Goal: Task Accomplishment & Management: Manage account settings

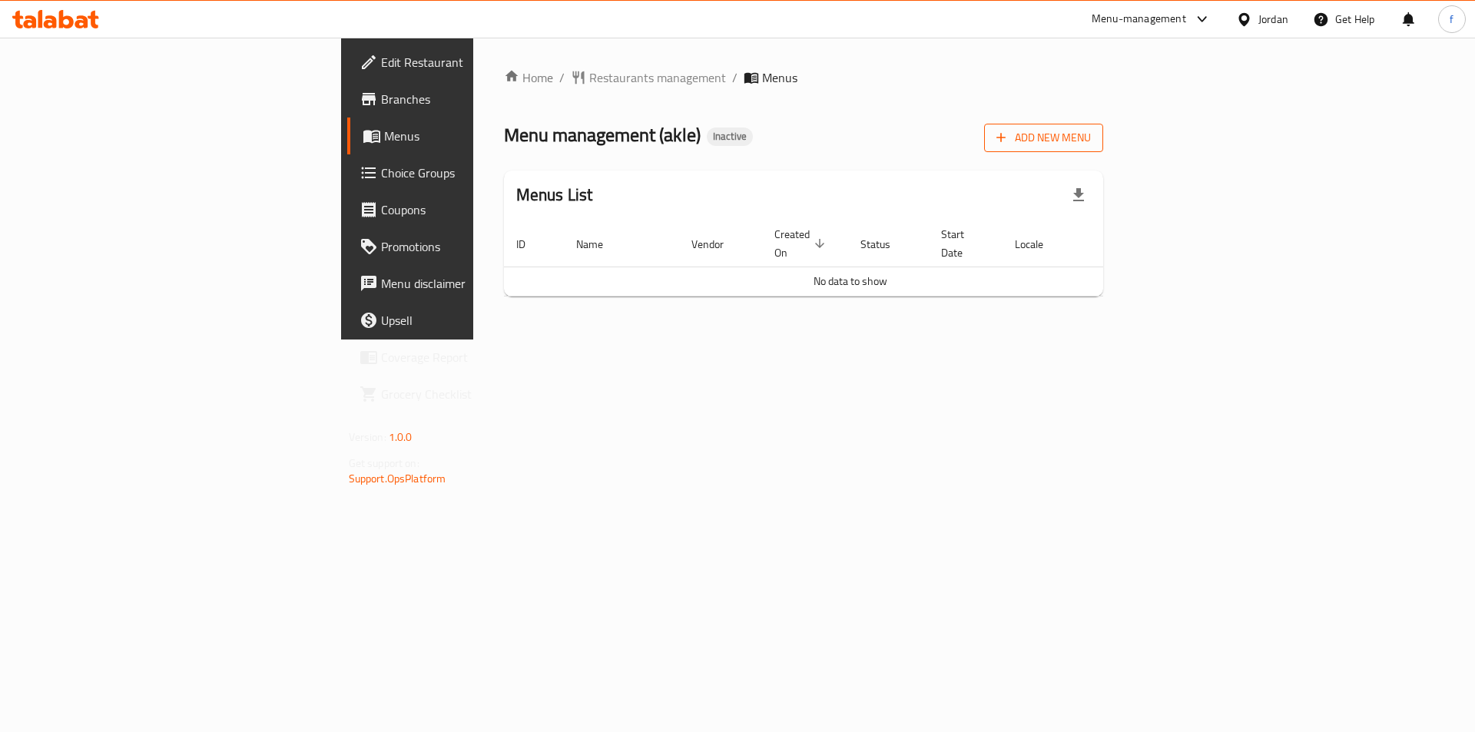
click at [1091, 131] on span "Add New Menu" at bounding box center [1043, 137] width 94 height 19
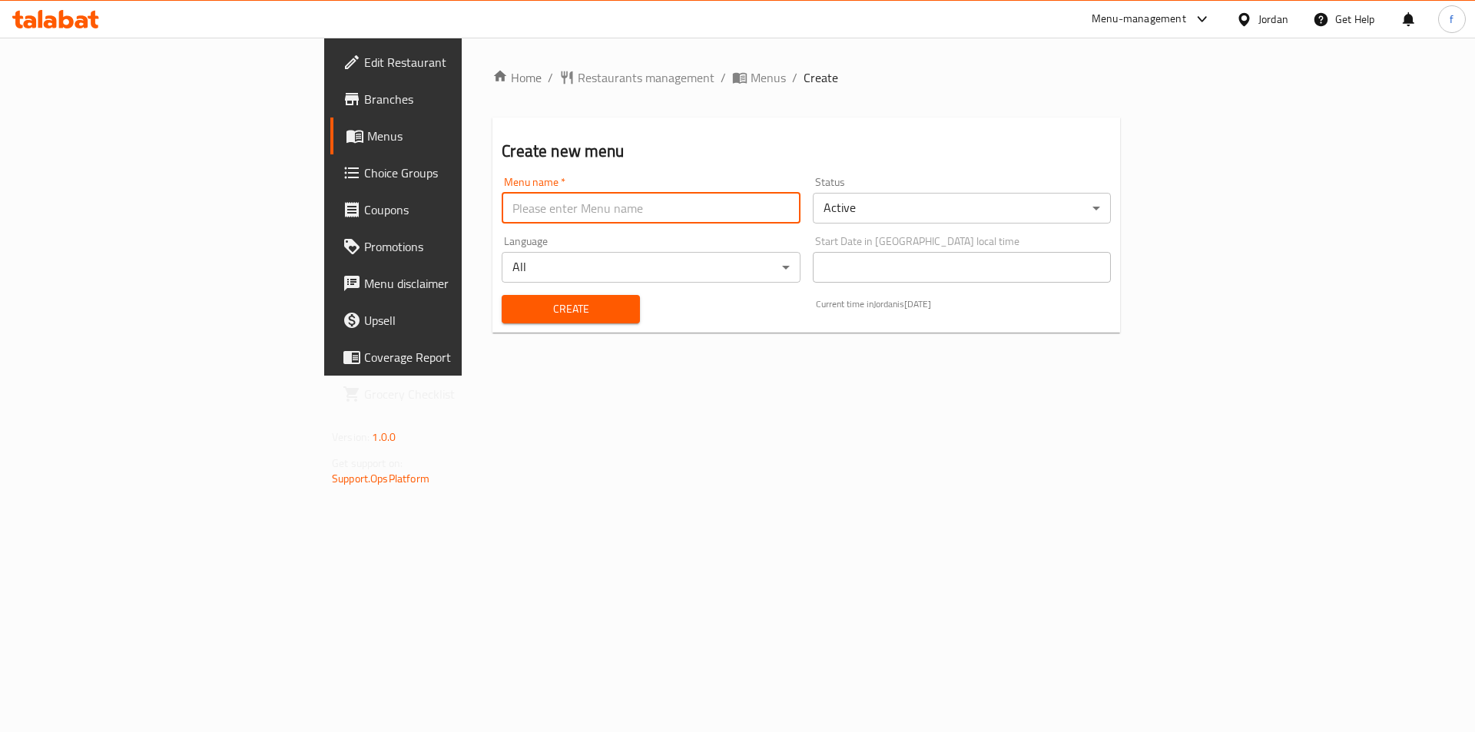
click at [502, 217] on input "text" at bounding box center [651, 208] width 298 height 31
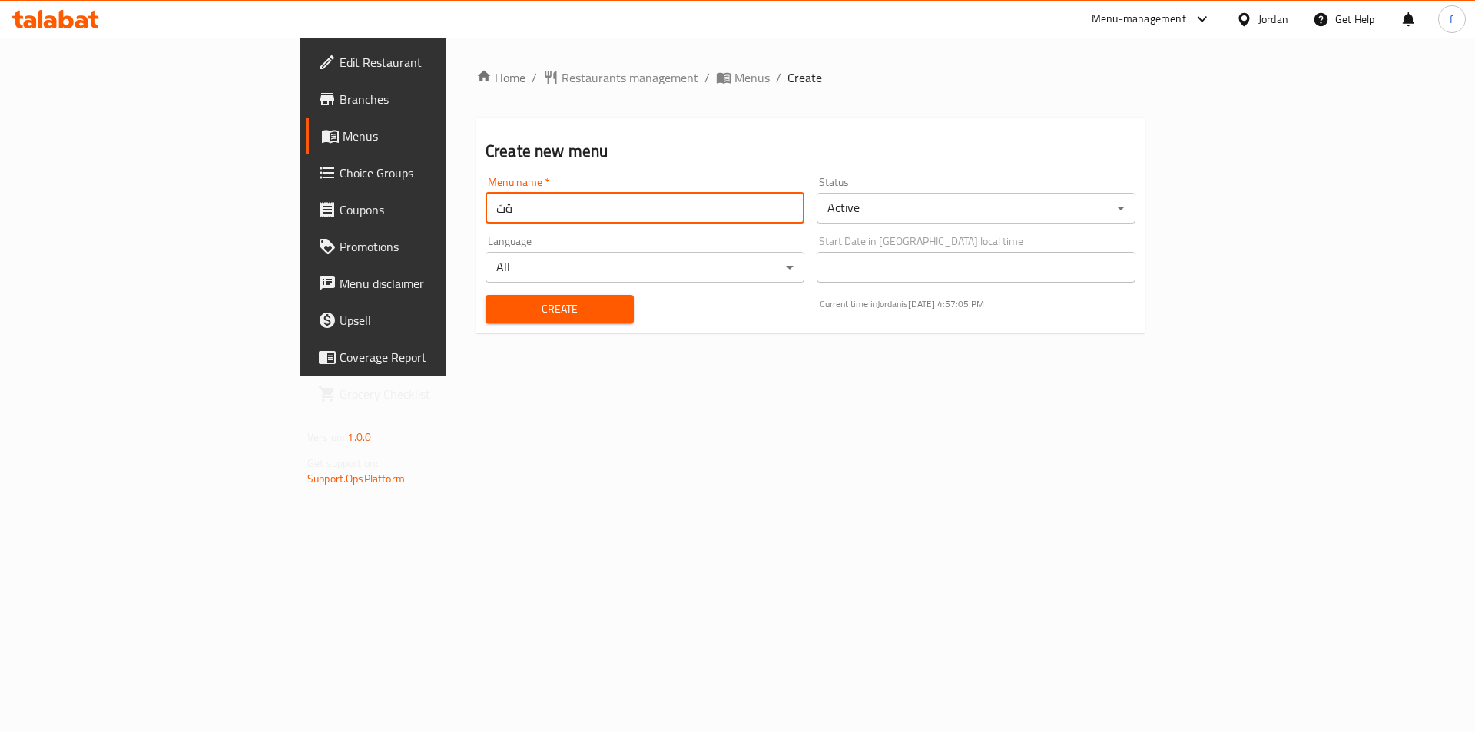
type input "ة"
type input "menu"
click at [485, 320] on button "Create" at bounding box center [559, 309] width 148 height 28
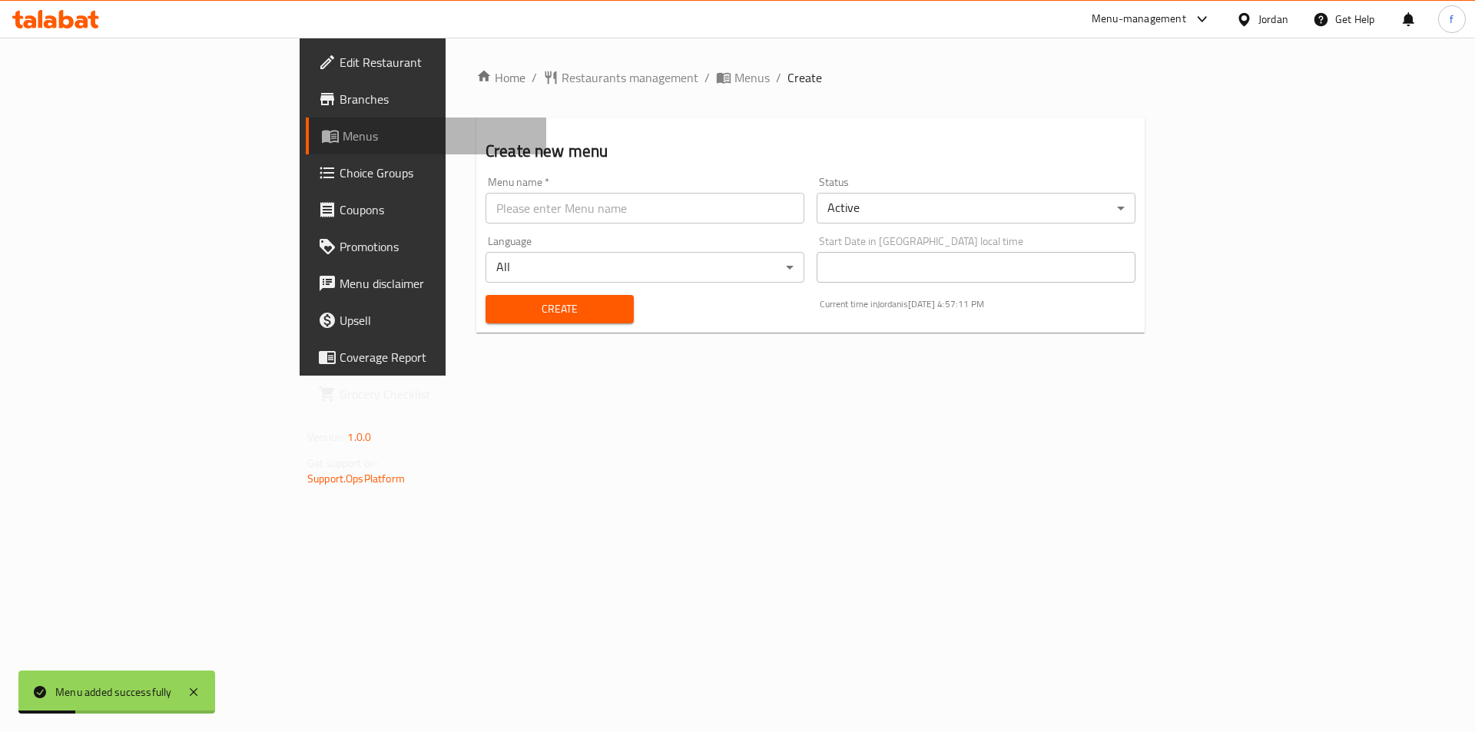
click at [343, 130] on span "Menus" at bounding box center [438, 136] width 191 height 18
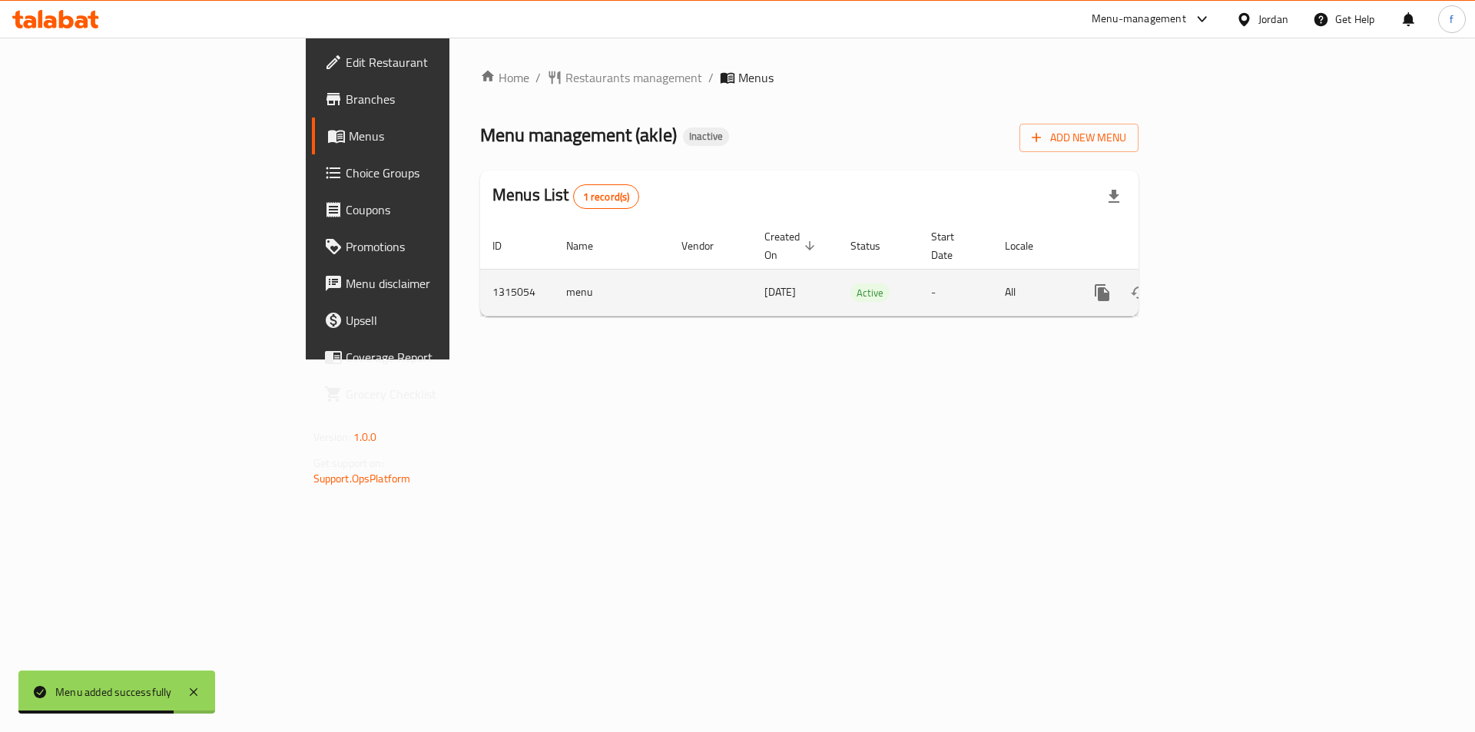
click at [1222, 283] on icon "enhanced table" at bounding box center [1213, 292] width 18 height 18
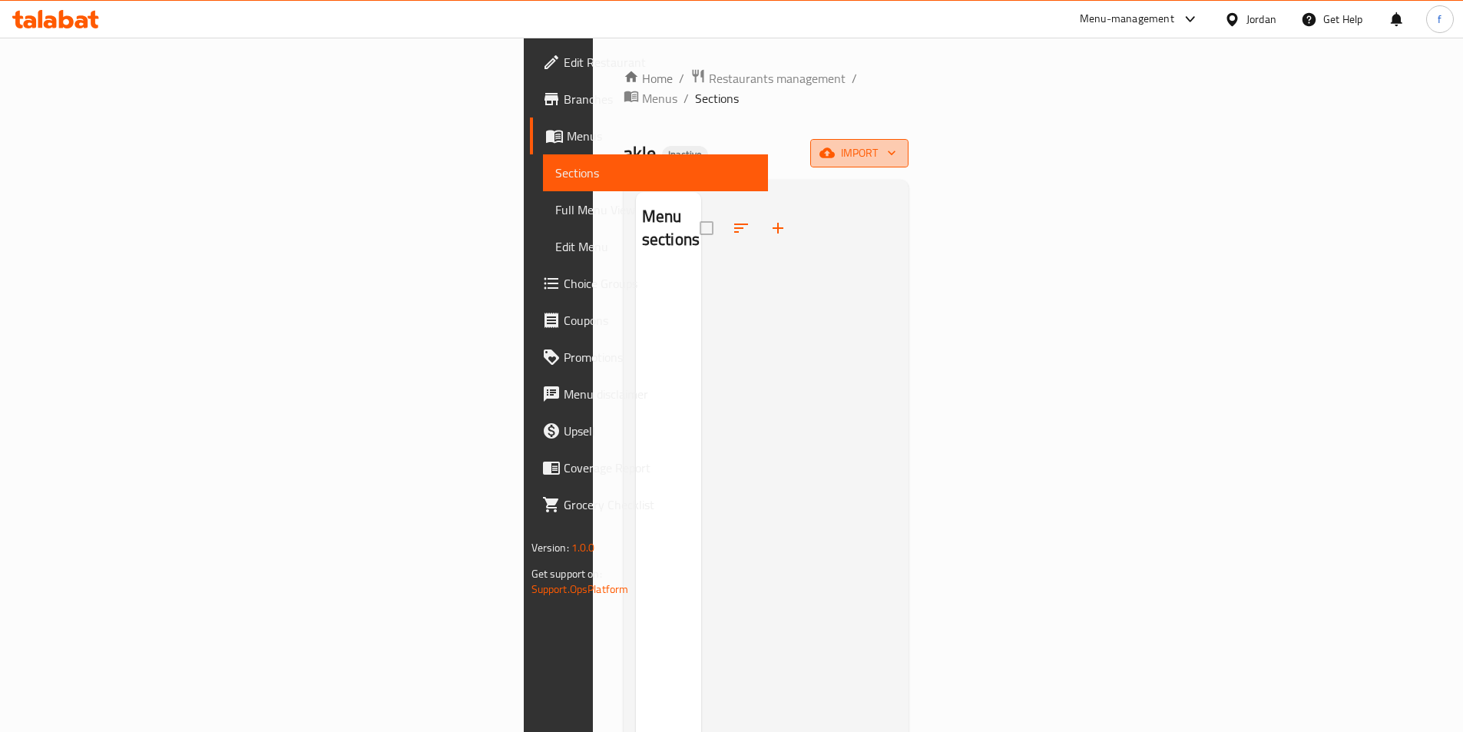
click at [835, 148] on icon "button" at bounding box center [827, 153] width 15 height 10
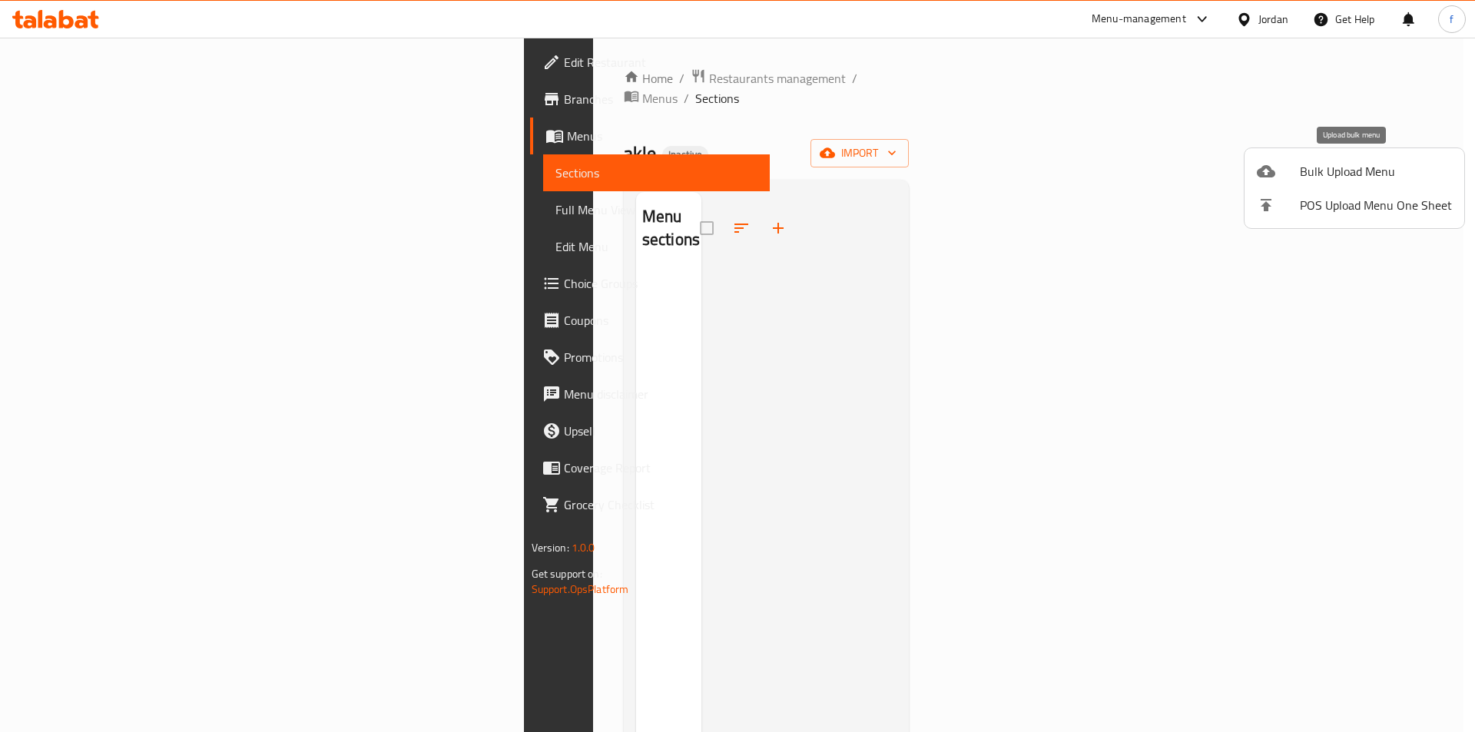
click at [1329, 162] on span "Bulk Upload Menu" at bounding box center [1376, 171] width 152 height 18
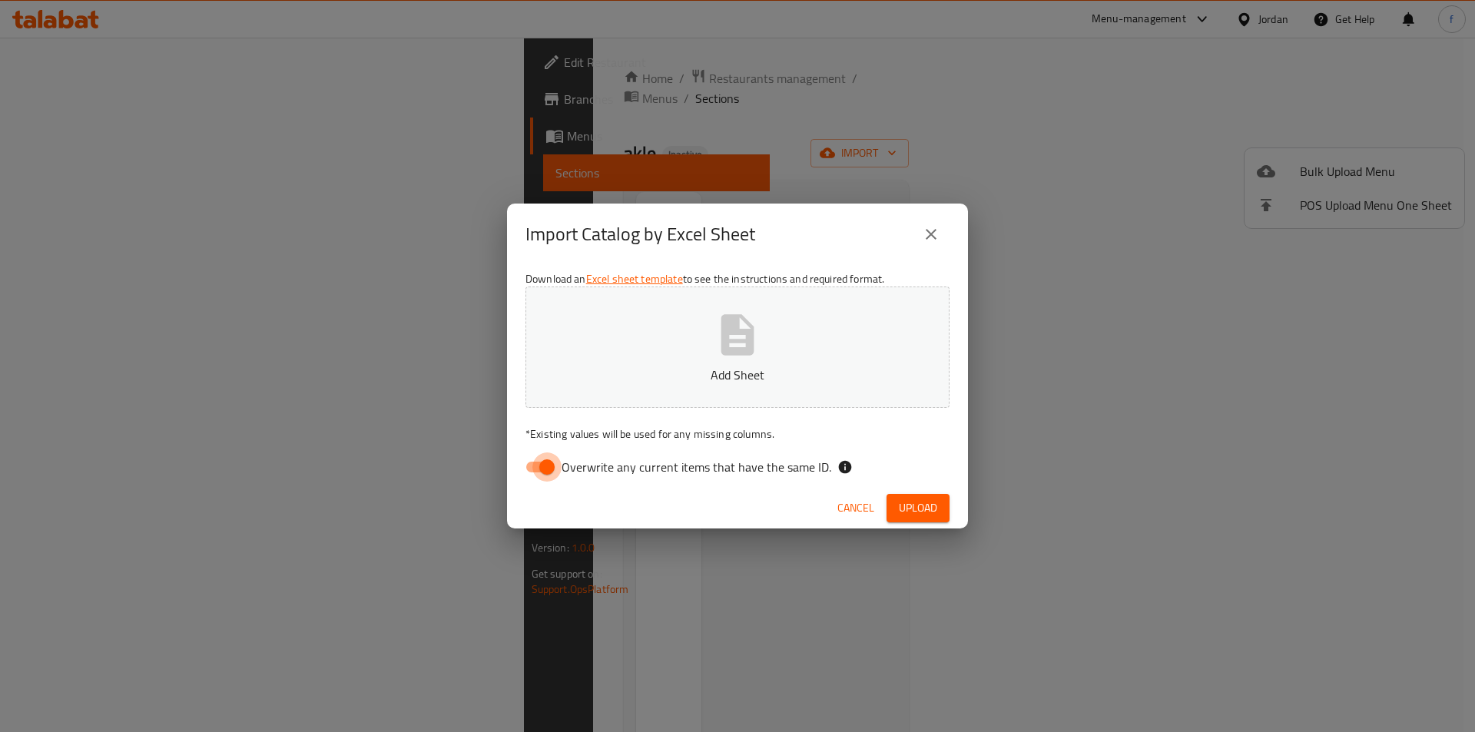
click at [534, 473] on input "Overwrite any current items that have the same ID." at bounding box center [547, 466] width 88 height 29
checkbox input "false"
click at [918, 511] on span "Upload" at bounding box center [918, 508] width 38 height 19
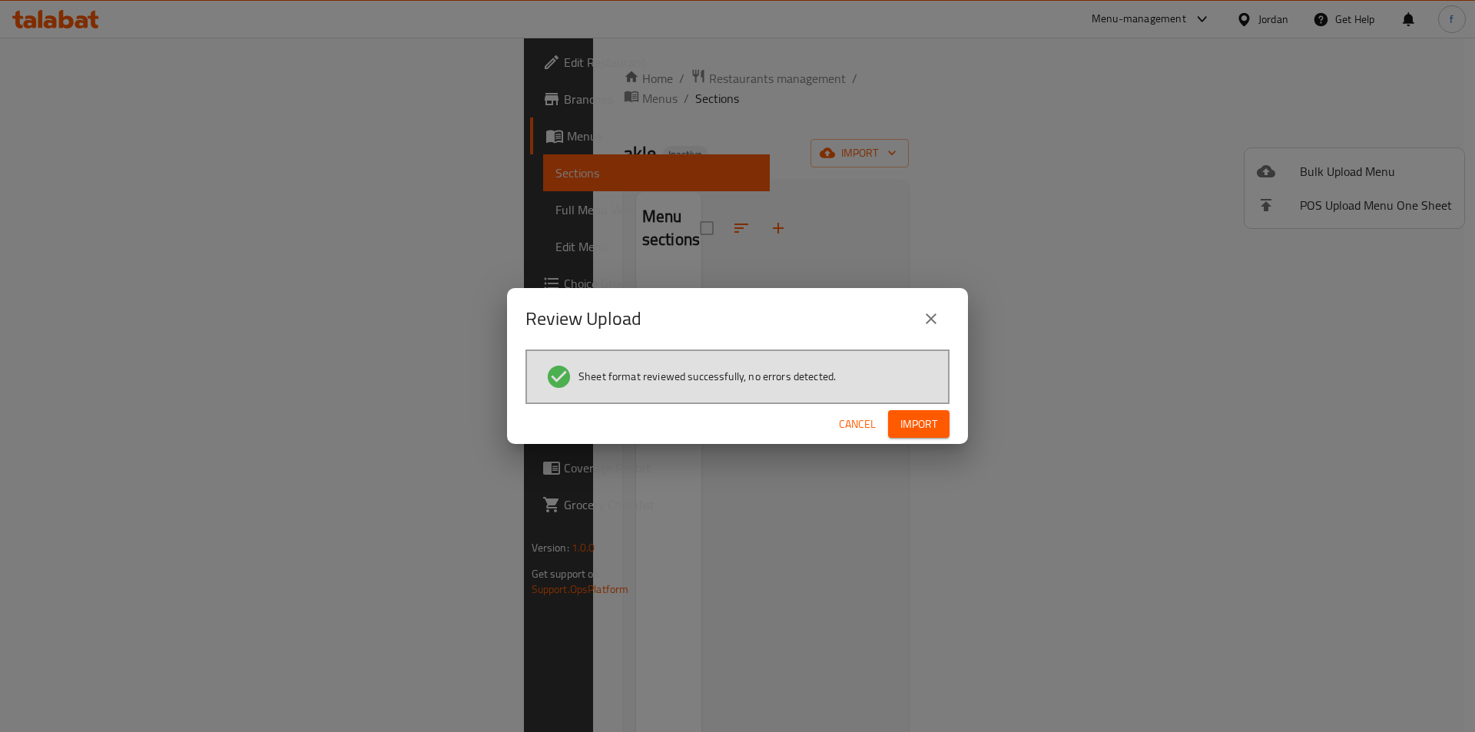
click at [934, 416] on span "Import" at bounding box center [918, 424] width 37 height 19
click at [1024, 401] on div "Review Upload Sheet format reviewed successfully, no errors detected. Cancel" at bounding box center [737, 366] width 1475 height 732
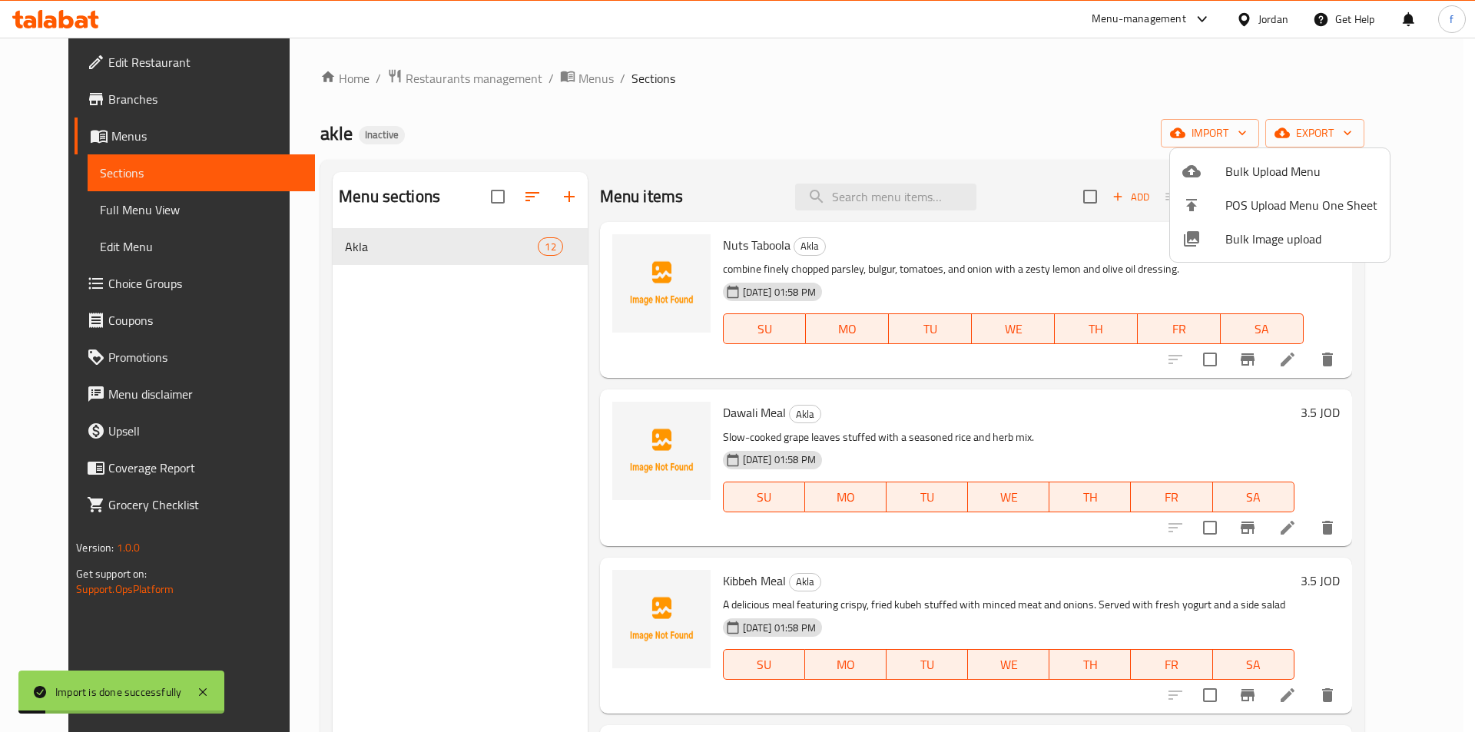
click at [1108, 257] on div at bounding box center [737, 366] width 1475 height 732
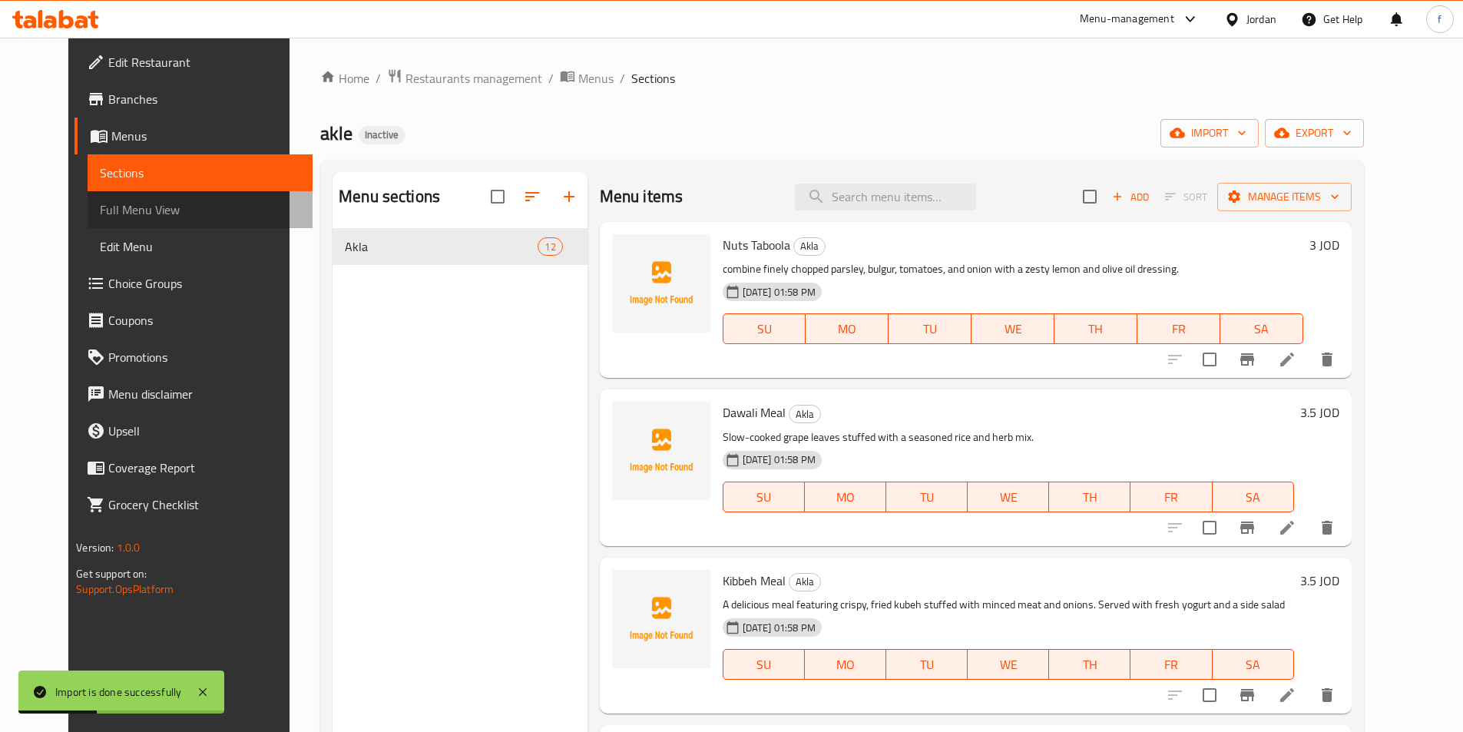
click at [100, 205] on span "Full Menu View" at bounding box center [200, 209] width 200 height 18
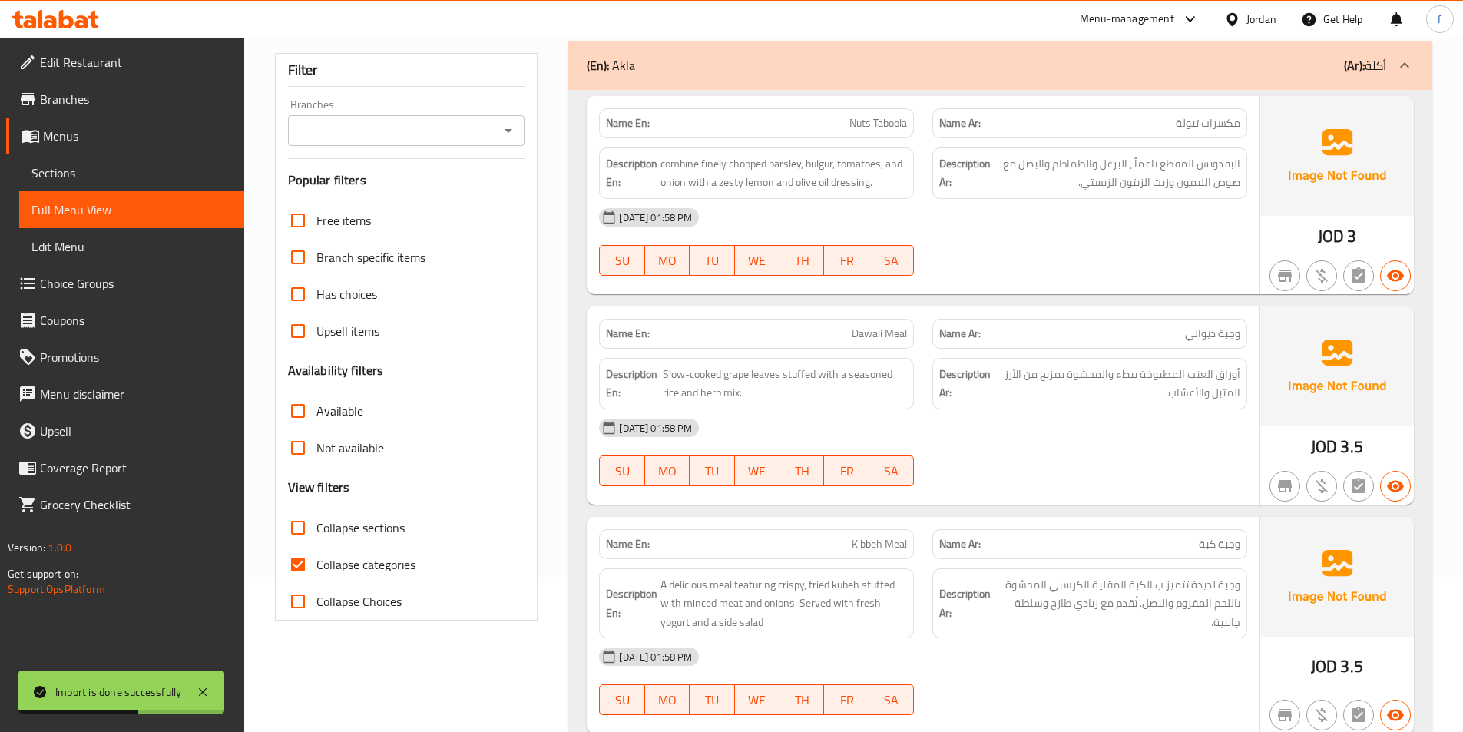
scroll to position [384, 0]
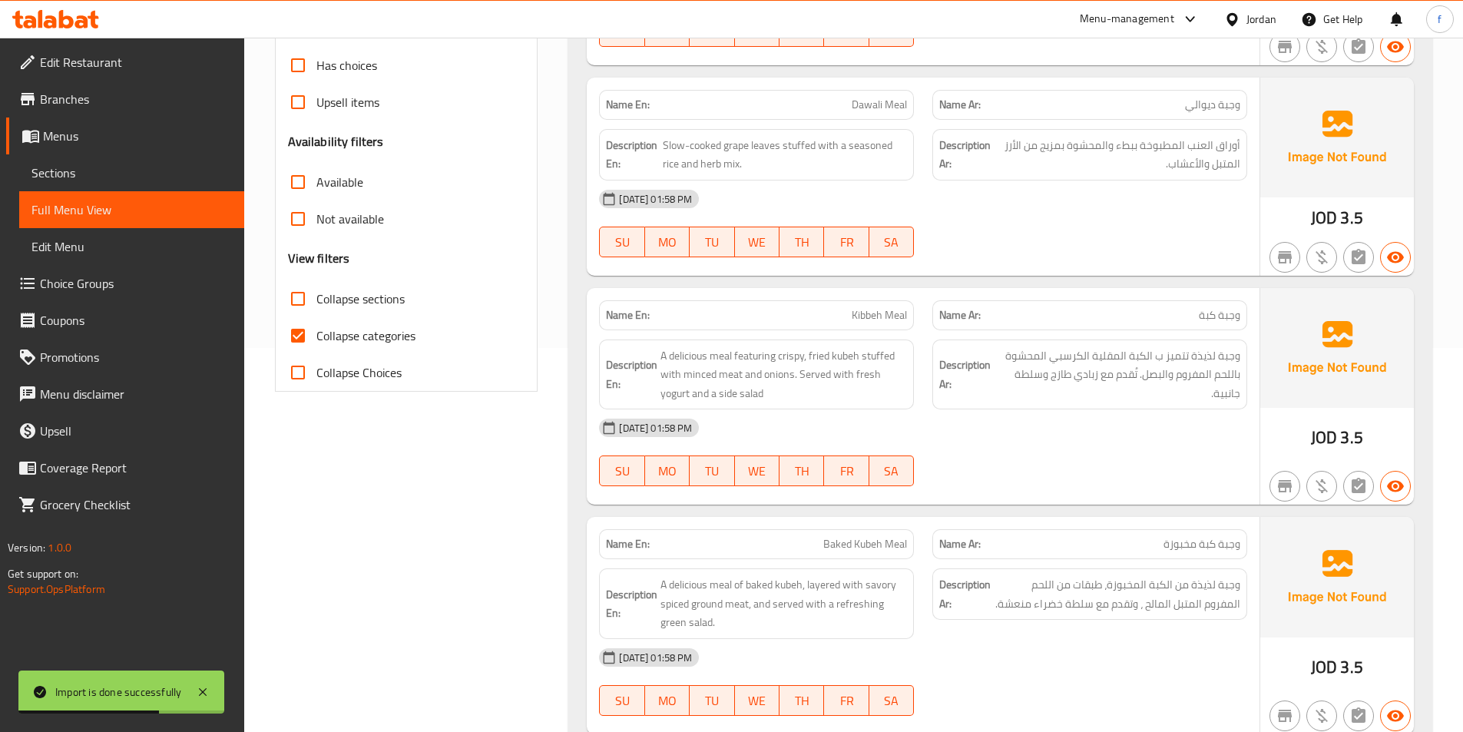
click at [300, 330] on input "Collapse categories" at bounding box center [298, 335] width 37 height 37
checkbox input "false"
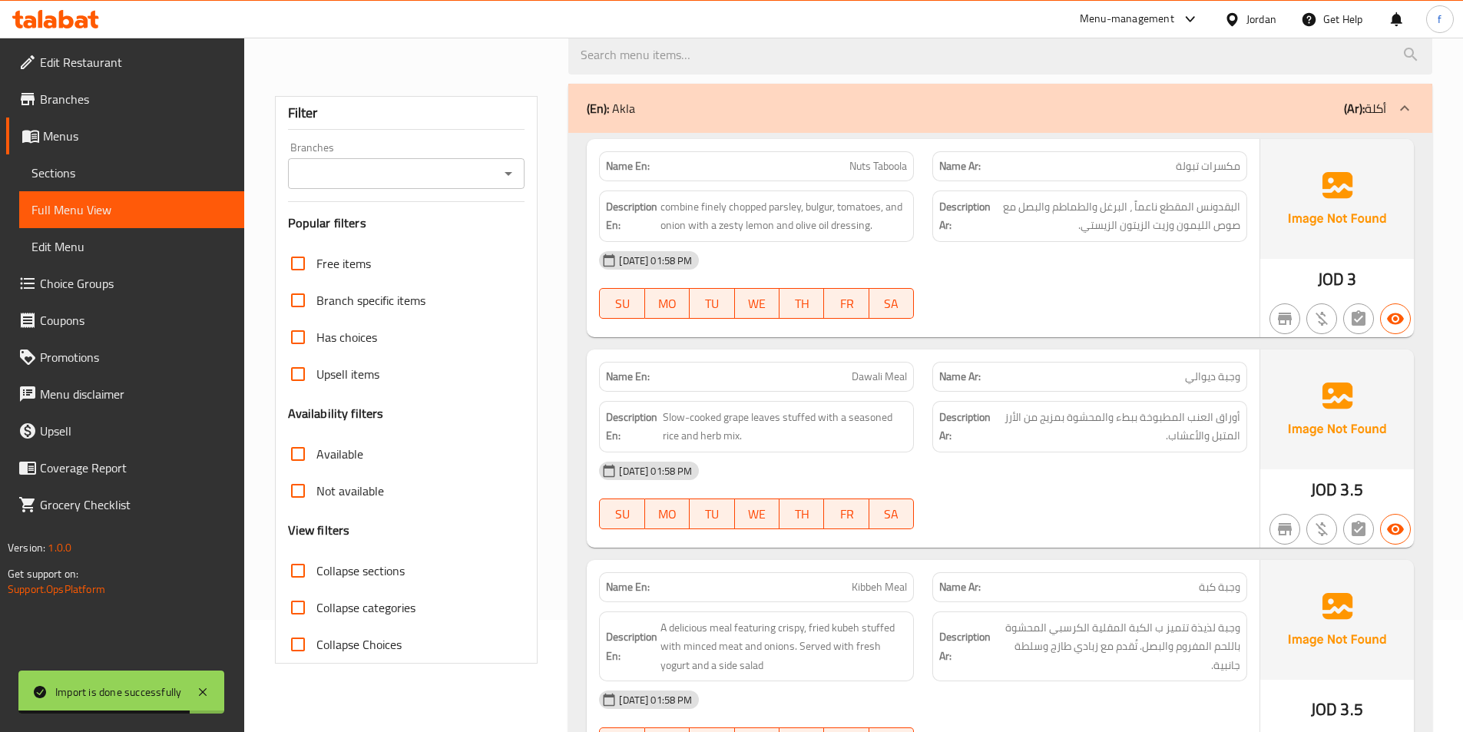
scroll to position [0, 0]
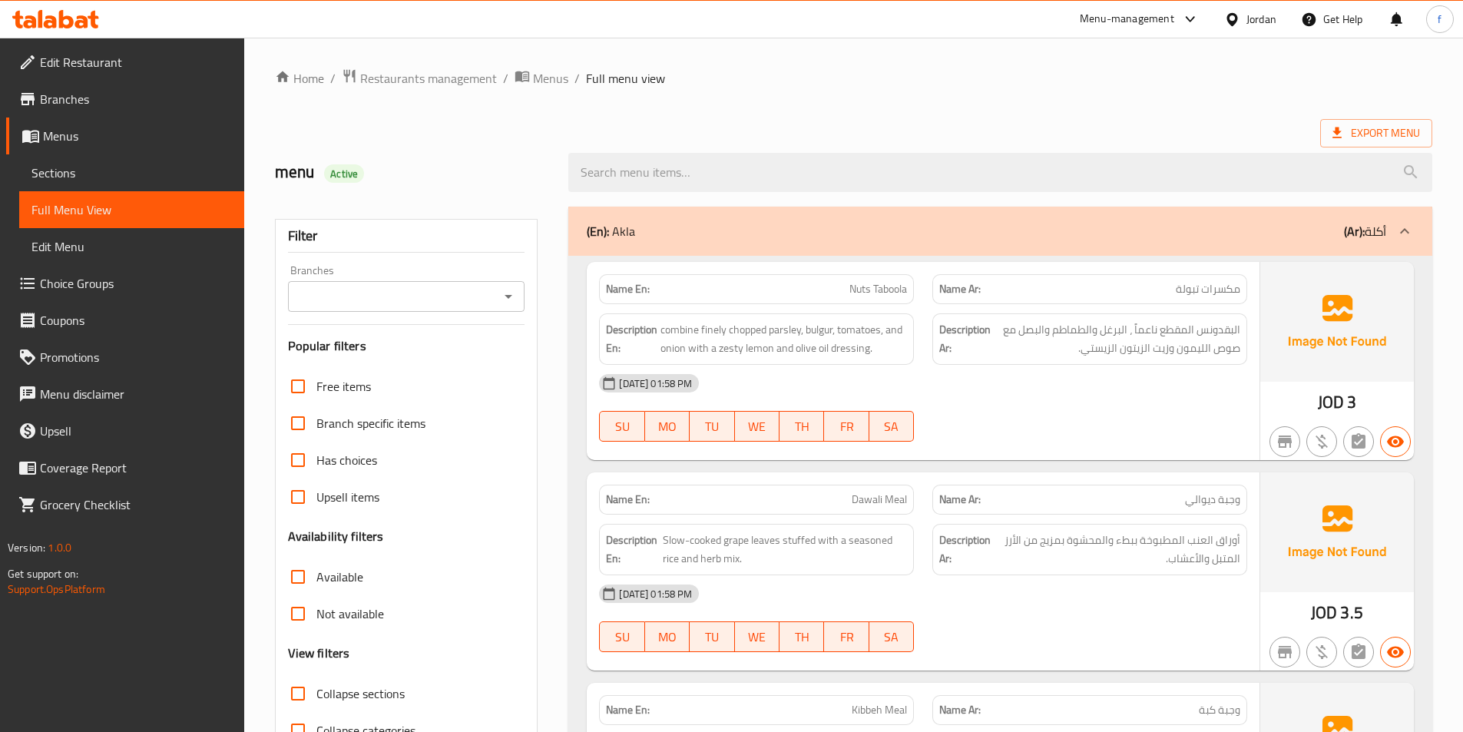
click at [859, 284] on span "Nuts Taboola" at bounding box center [879, 289] width 58 height 16
click at [148, 174] on span "Sections" at bounding box center [131, 173] width 200 height 18
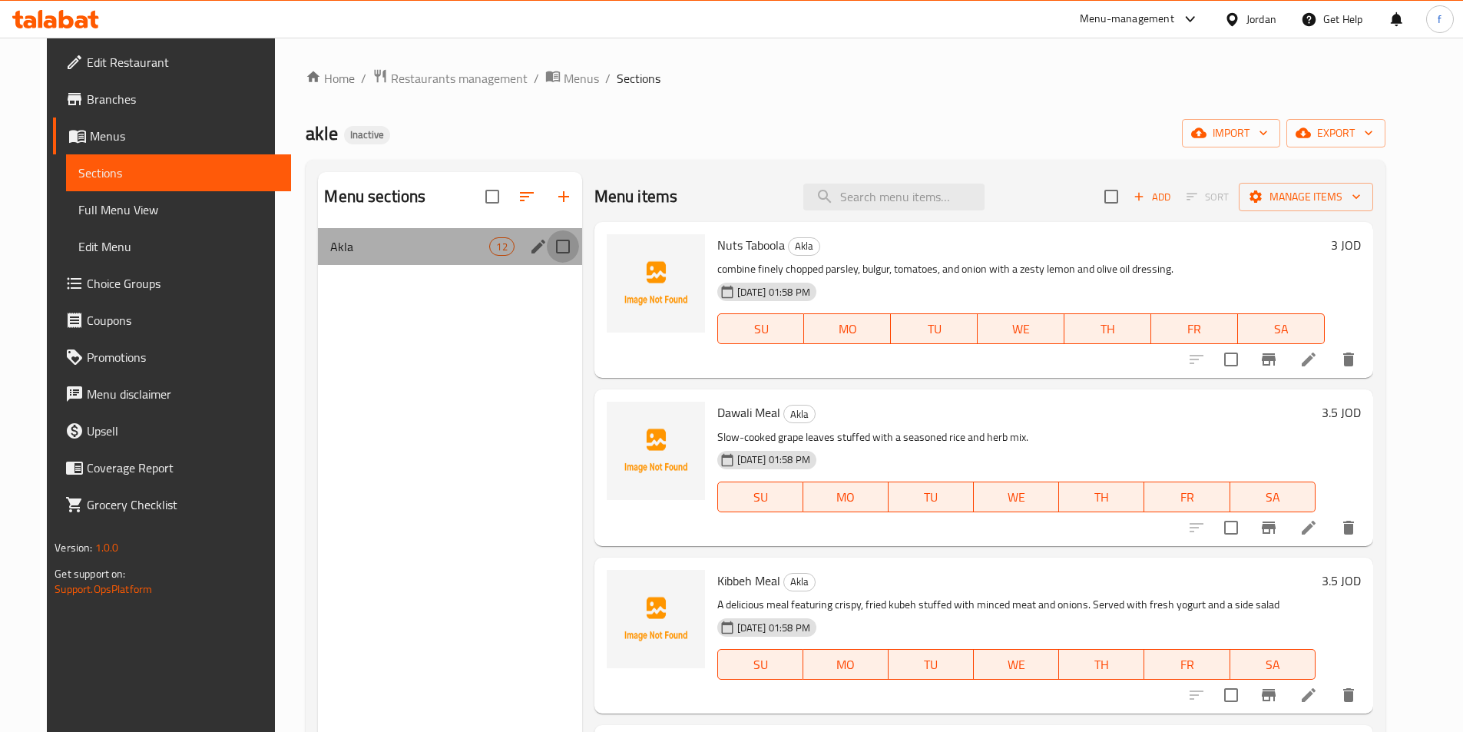
click at [550, 250] on input "Menu sections" at bounding box center [563, 246] width 32 height 32
checkbox input "true"
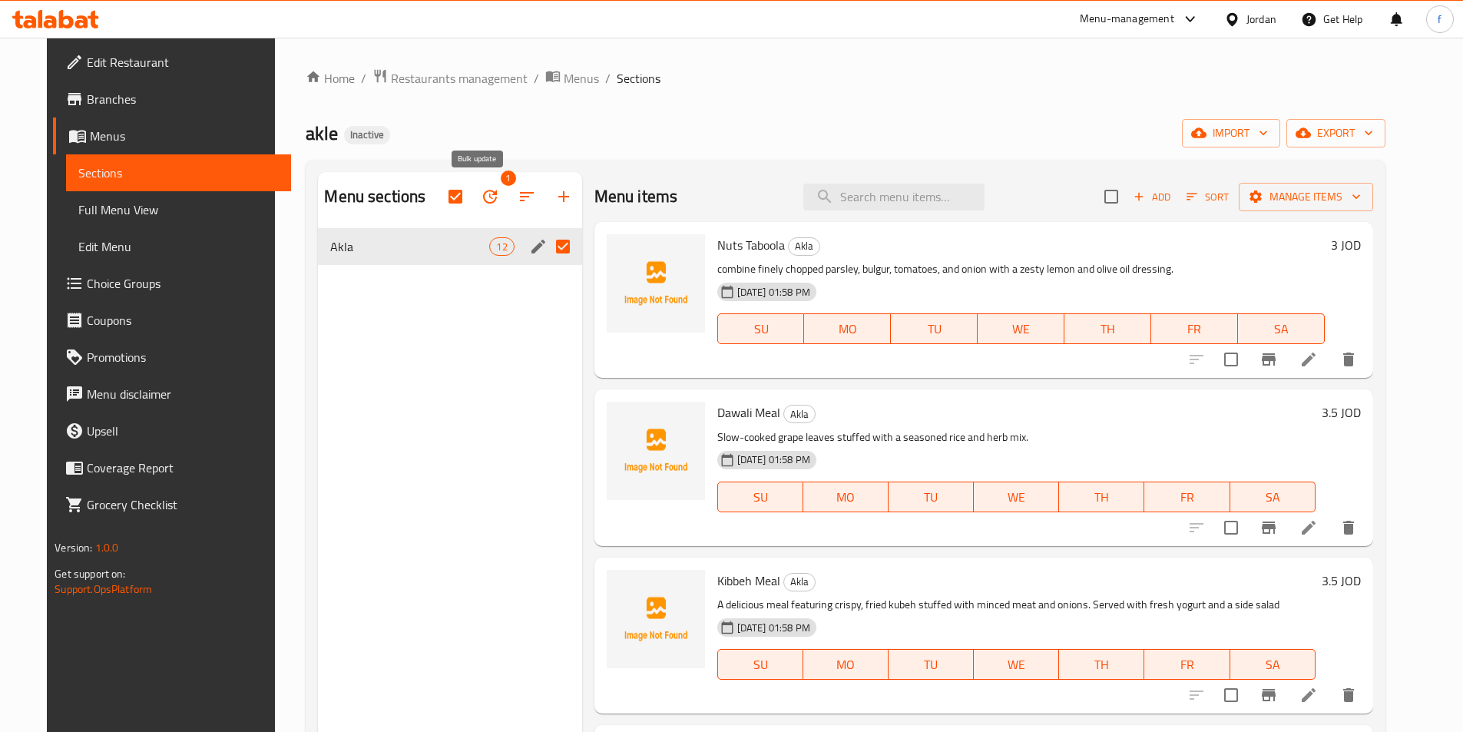
click at [481, 194] on icon "button" at bounding box center [490, 196] width 18 height 18
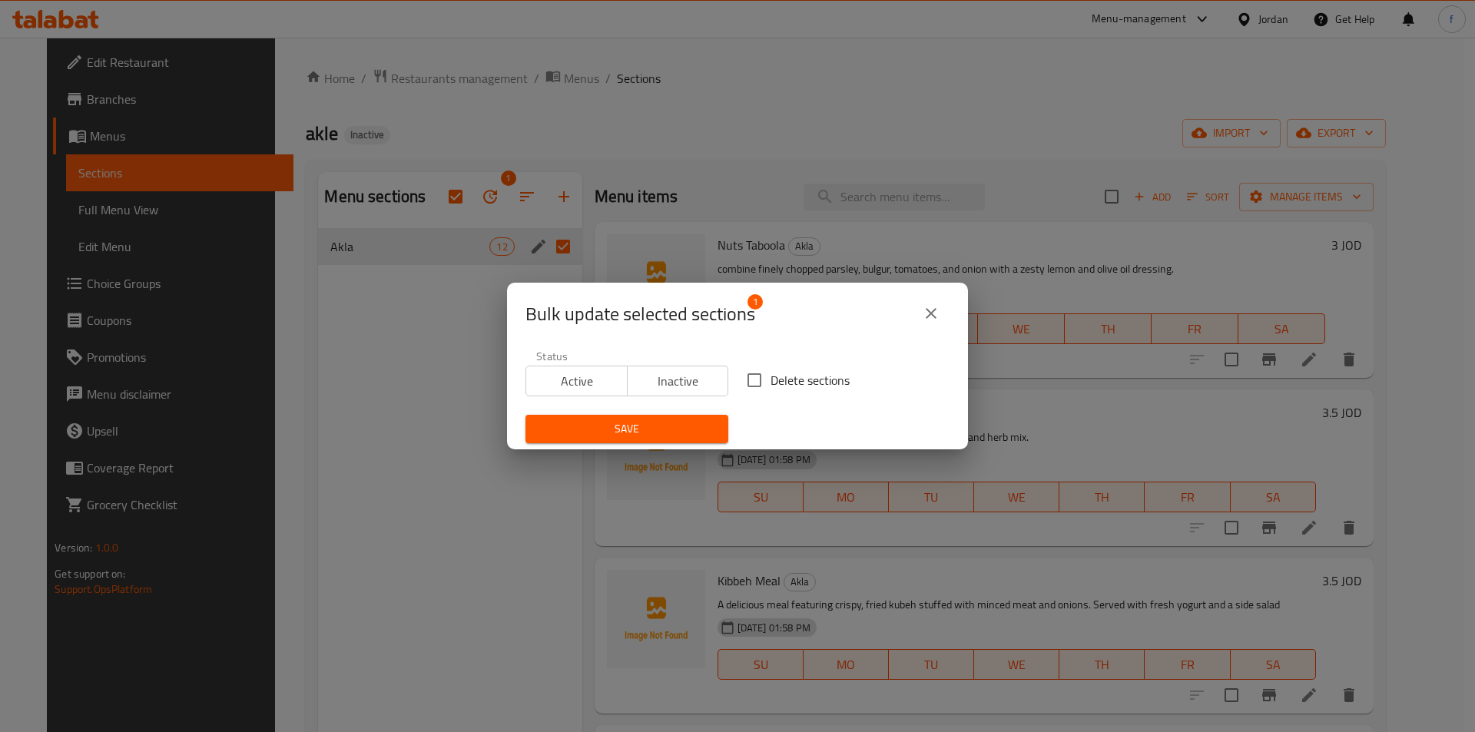
click at [745, 381] on input "Delete sections" at bounding box center [754, 380] width 32 height 32
checkbox input "true"
click at [683, 409] on div "Save" at bounding box center [626, 429] width 221 height 47
click at [681, 420] on span "Save" at bounding box center [627, 428] width 178 height 19
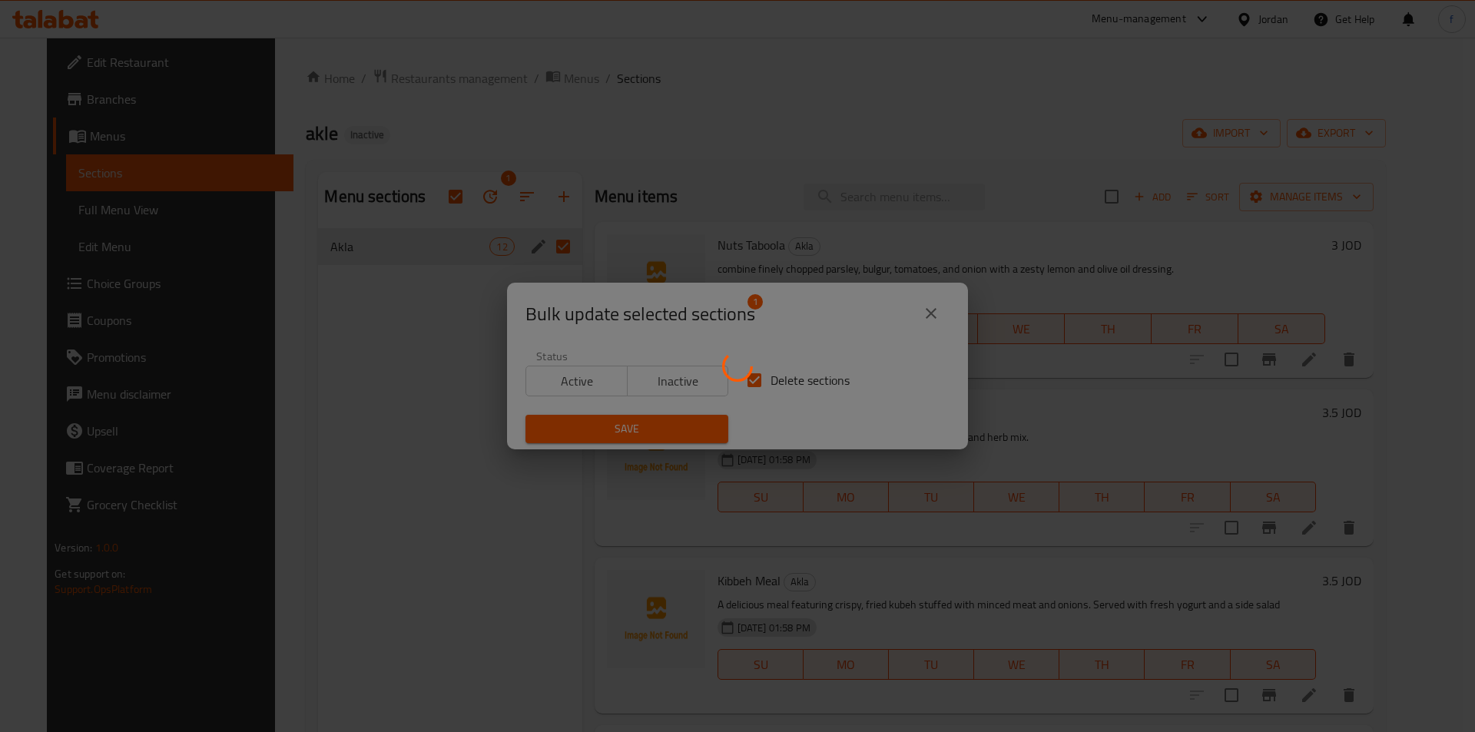
checkbox input "false"
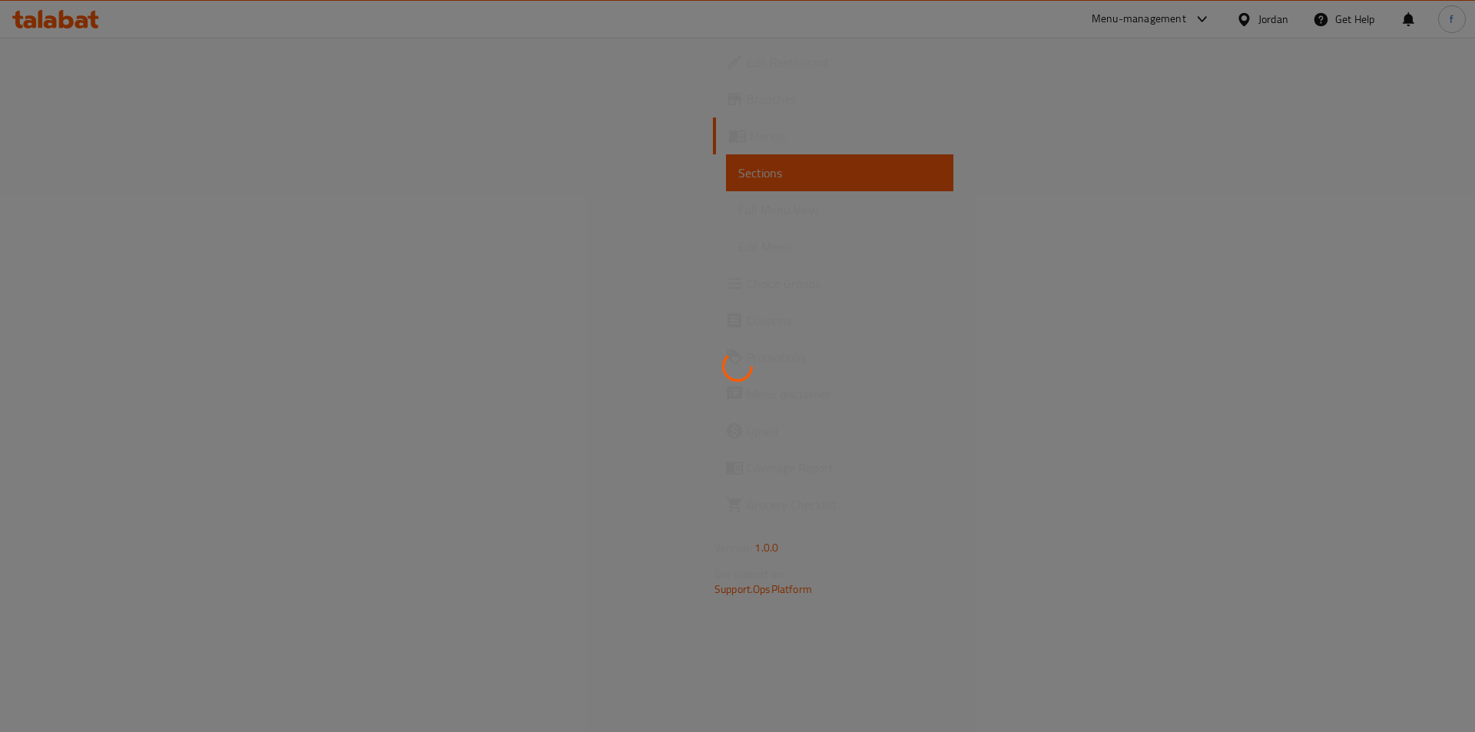
drag, startPoint x: 705, startPoint y: 226, endPoint x: 791, endPoint y: 272, distance: 97.6
click at [707, 227] on div at bounding box center [737, 366] width 1475 height 732
click at [802, 255] on div at bounding box center [737, 366] width 1475 height 732
click at [557, 234] on div at bounding box center [737, 366] width 1475 height 732
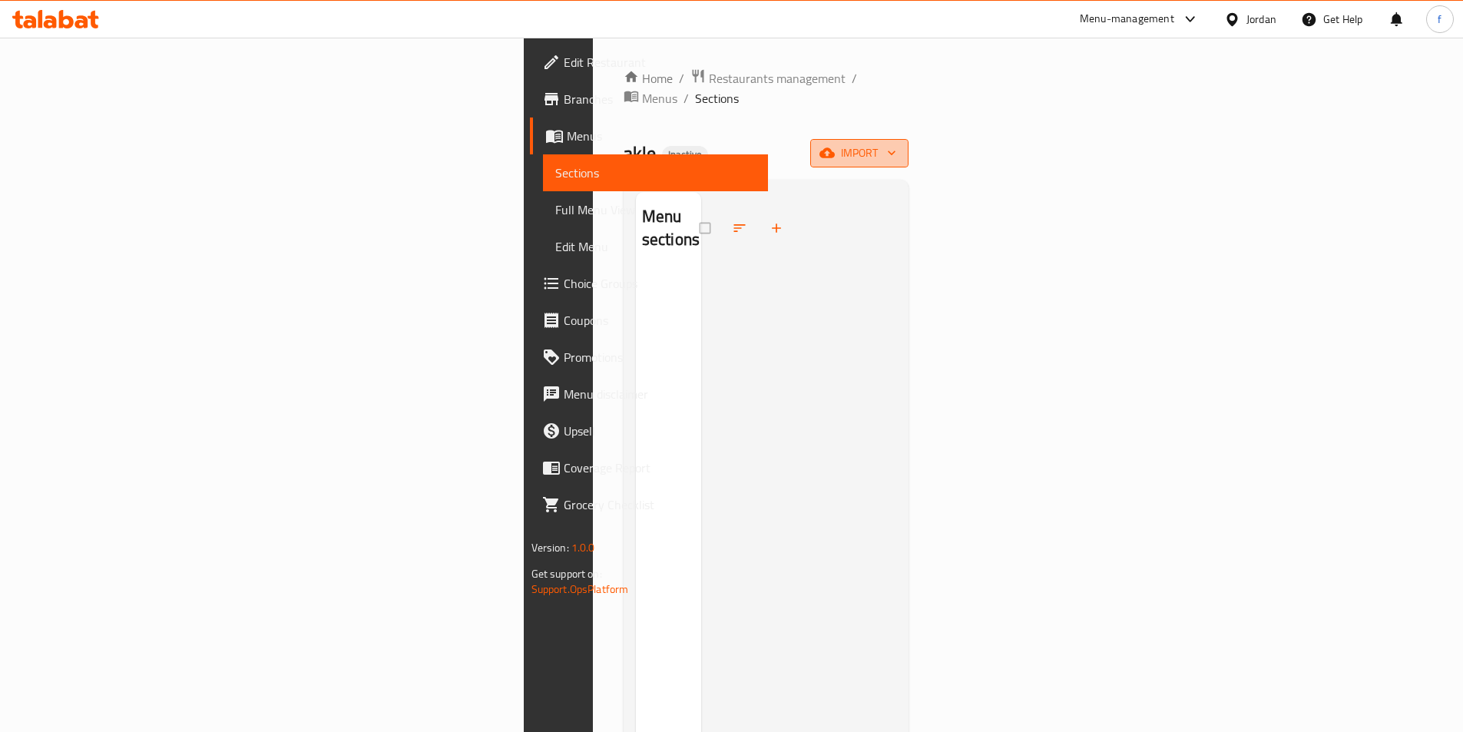
click at [899, 145] on icon "button" at bounding box center [891, 152] width 15 height 15
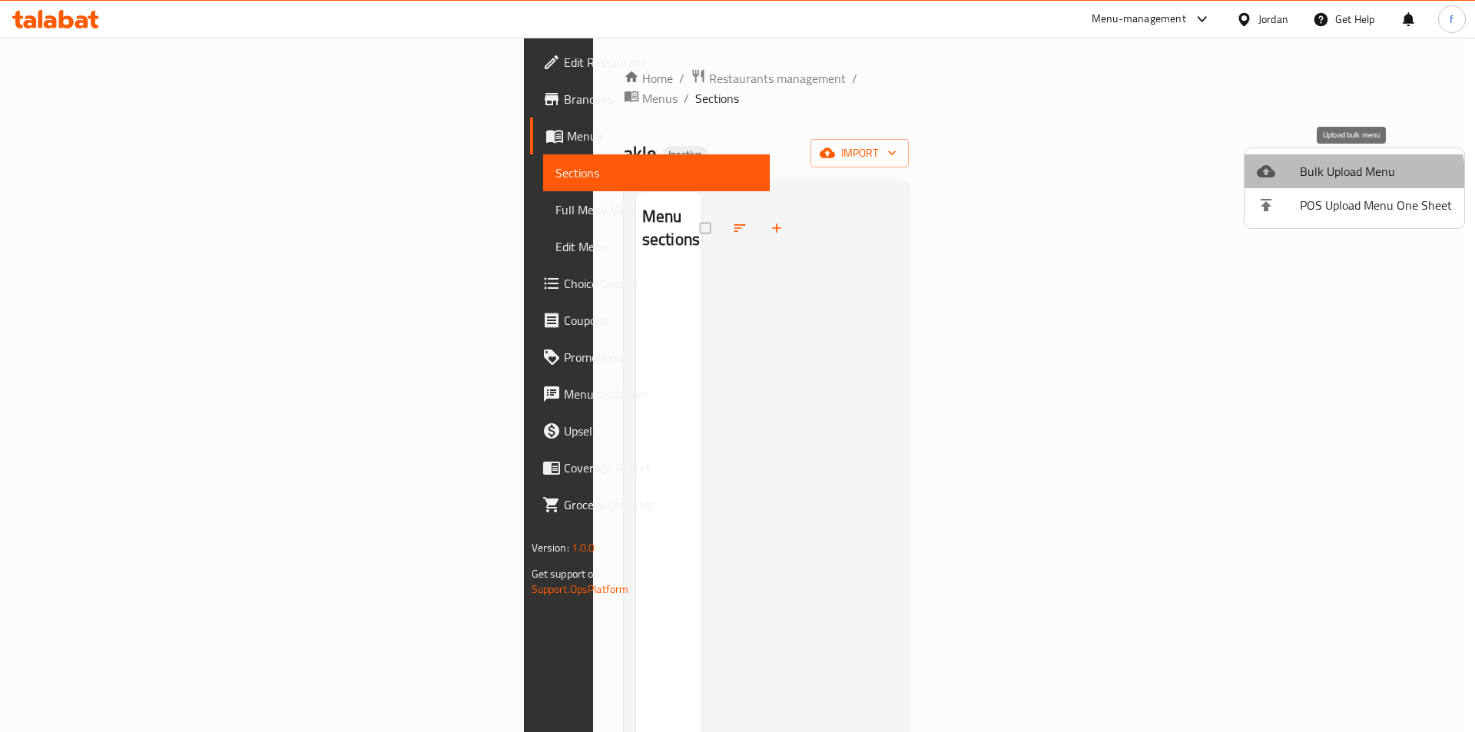
click at [1340, 177] on span "Bulk Upload Menu" at bounding box center [1376, 171] width 152 height 18
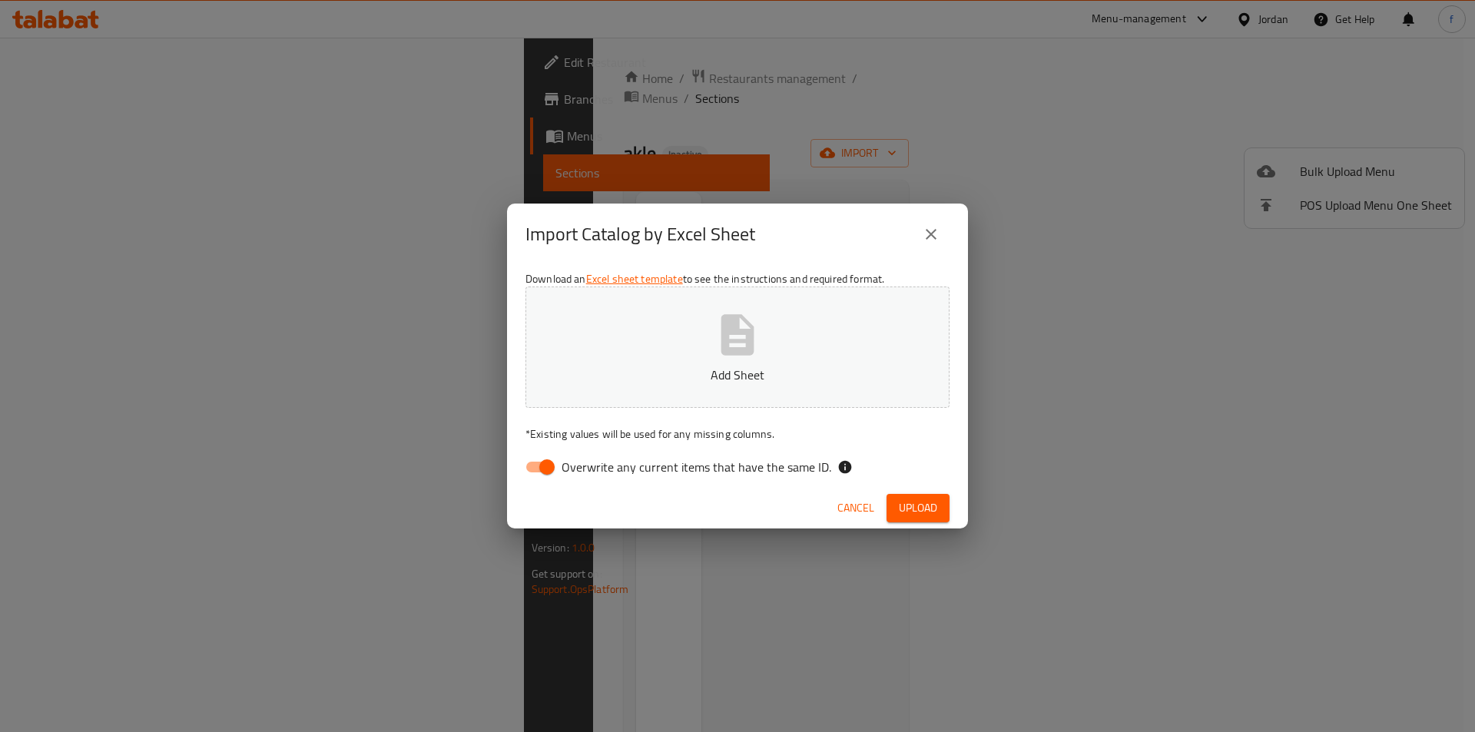
click at [539, 478] on input "Overwrite any current items that have the same ID." at bounding box center [547, 466] width 88 height 29
checkbox input "false"
click at [916, 510] on span "Upload" at bounding box center [918, 508] width 38 height 19
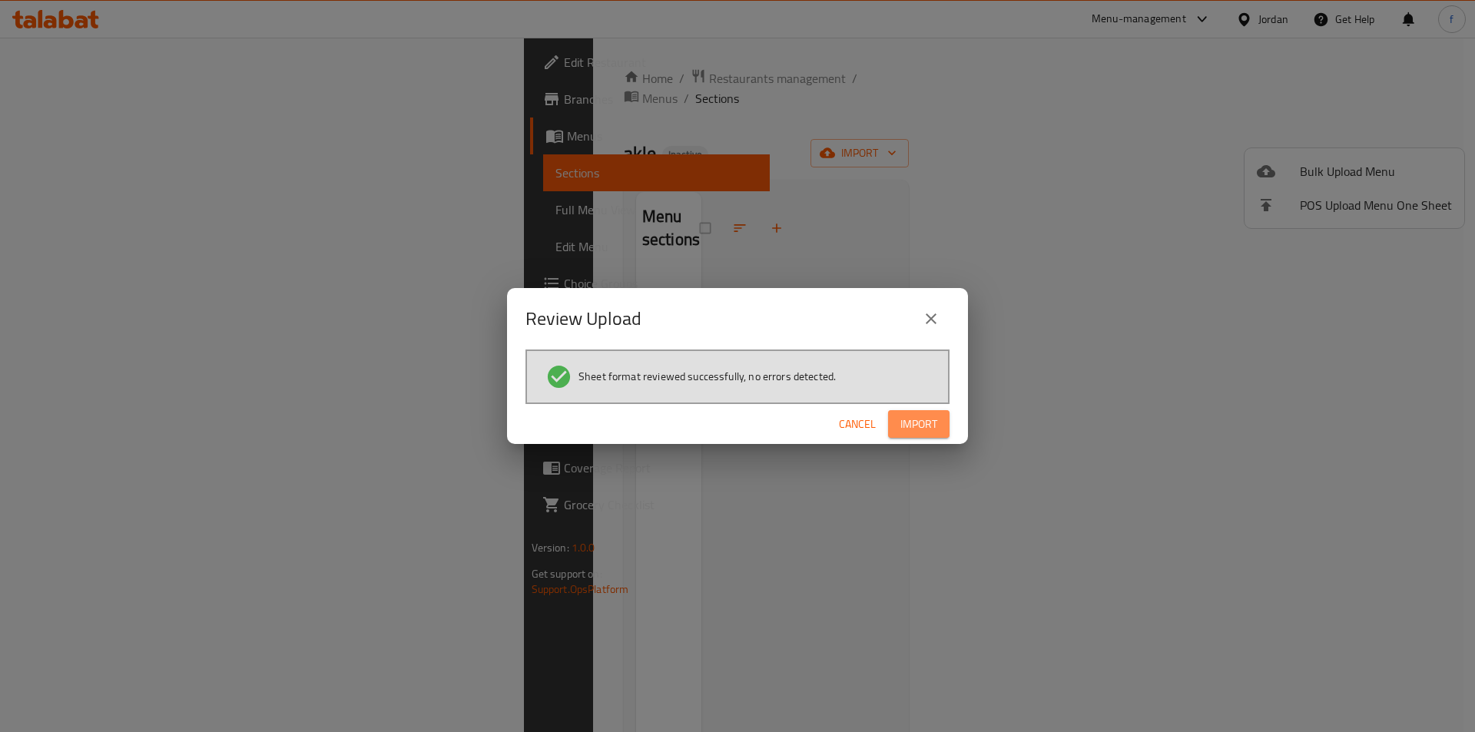
click at [930, 437] on button "Import" at bounding box center [918, 424] width 61 height 28
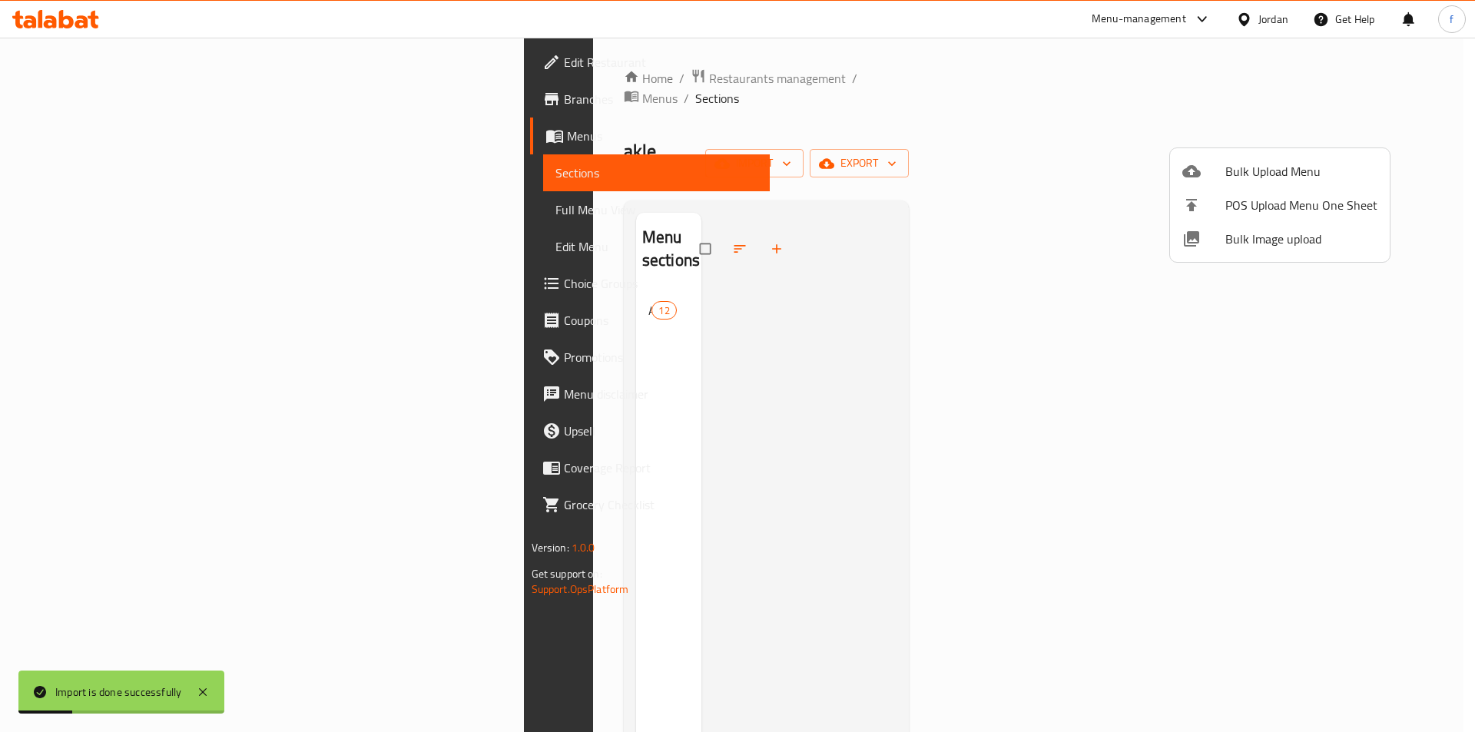
click at [1148, 324] on div at bounding box center [737, 366] width 1475 height 732
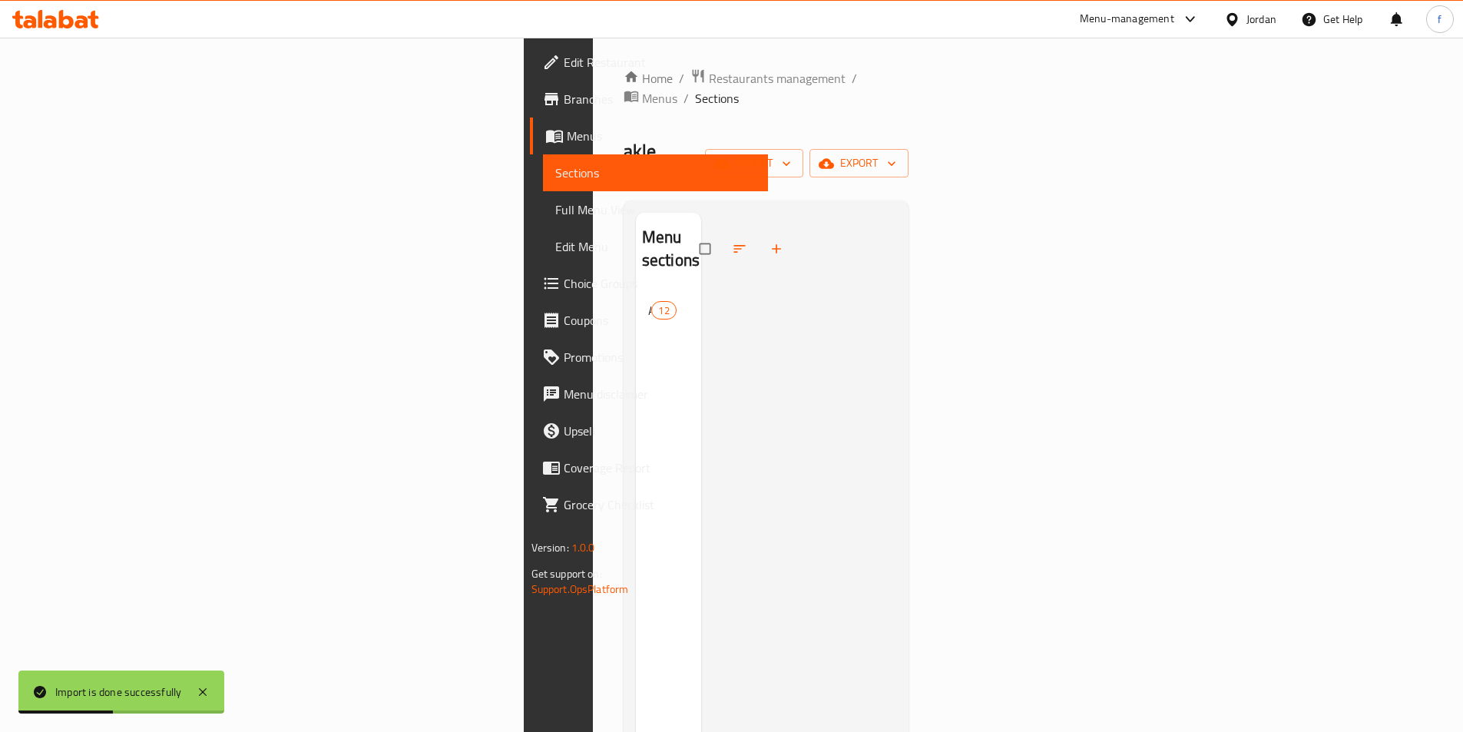
click at [636, 271] on div "Menu sections Akla 12" at bounding box center [668, 579] width 65 height 732
click at [648, 301] on span "Akla" at bounding box center [648, 310] width 0 height 18
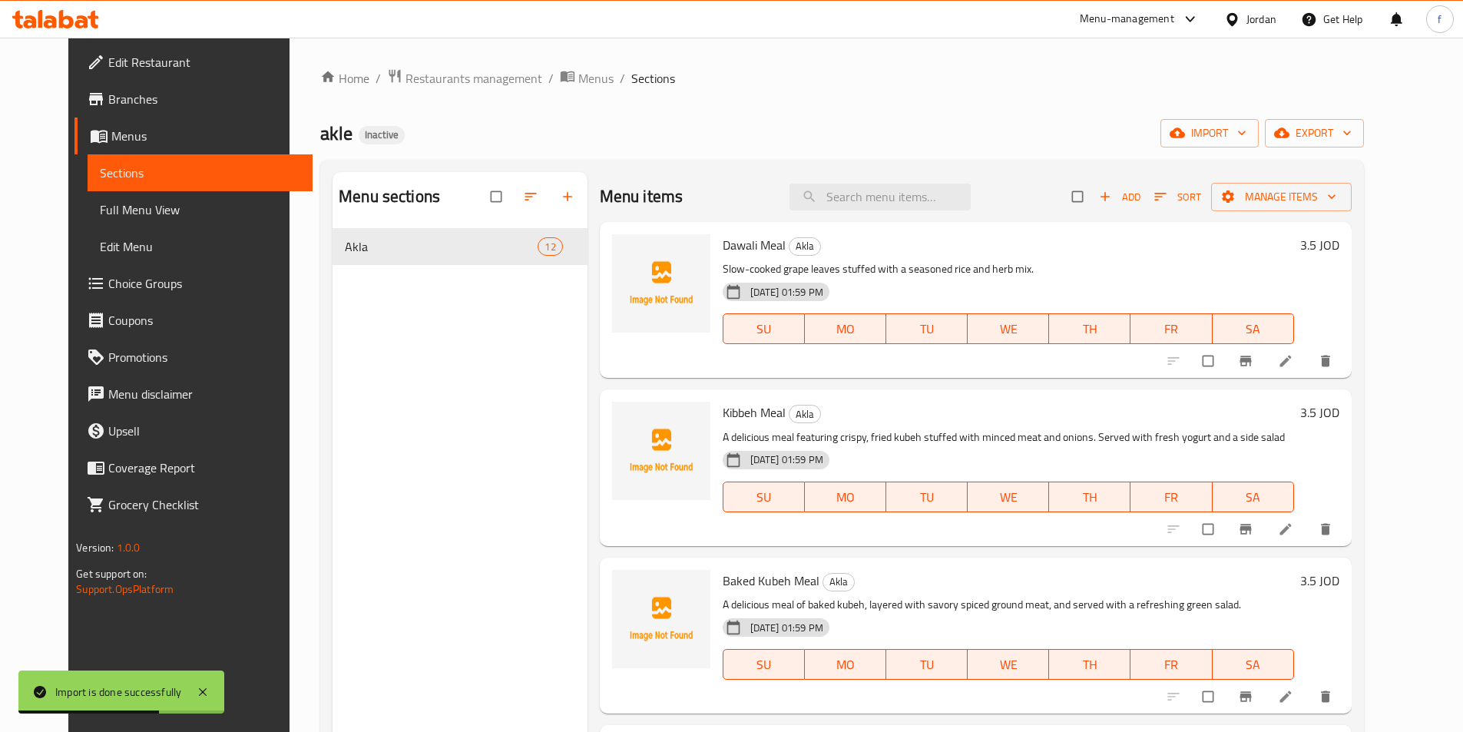
click at [100, 211] on span "Full Menu View" at bounding box center [200, 209] width 200 height 18
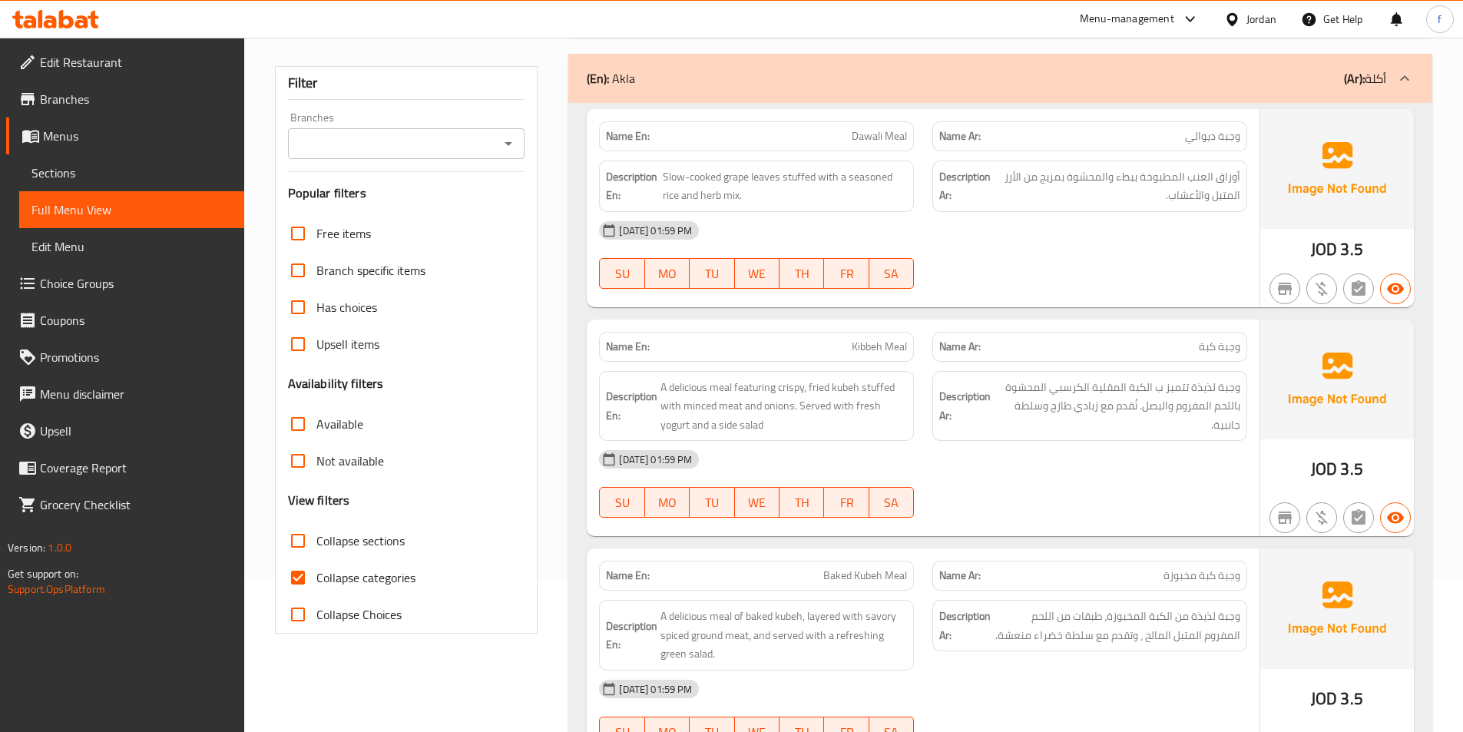
scroll to position [154, 0]
click at [770, 174] on span "Slow-cooked grape leaves stuffed with a seasoned rice and herb mix." at bounding box center [785, 186] width 244 height 38
click at [748, 180] on span "Slow-cooked grape leaves stuffed with a seasoned rice and herb mix." at bounding box center [785, 186] width 244 height 38
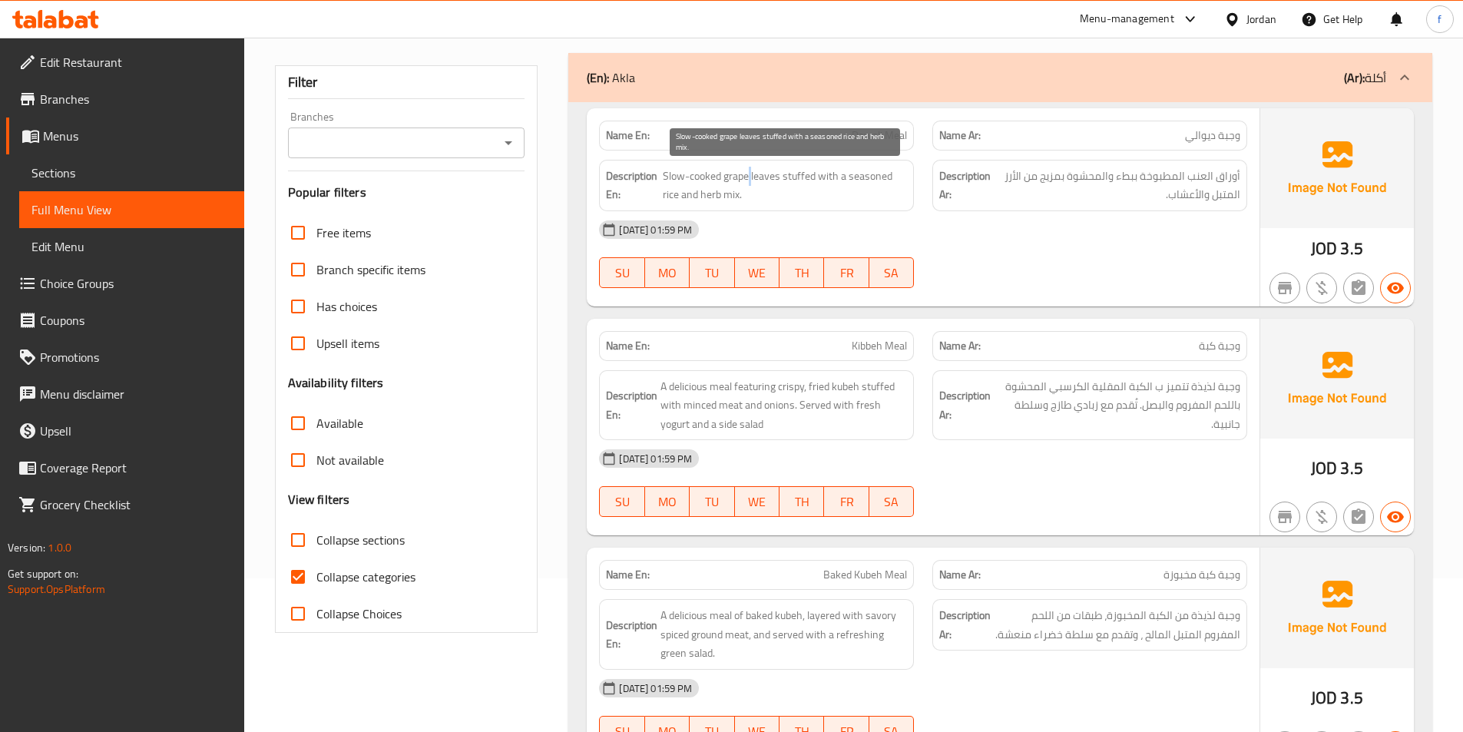
click at [700, 176] on span "Slow-cooked grape leaves stuffed with a seasoned rice and herb mix." at bounding box center [785, 186] width 244 height 38
click at [669, 177] on span "Slow-cooked grape leaves stuffed with a seasoned rice and herb mix." at bounding box center [785, 186] width 244 height 38
click at [804, 172] on span "Slow-cooked grape leaves stuffed with a seasoned rice and herb mix." at bounding box center [785, 186] width 244 height 38
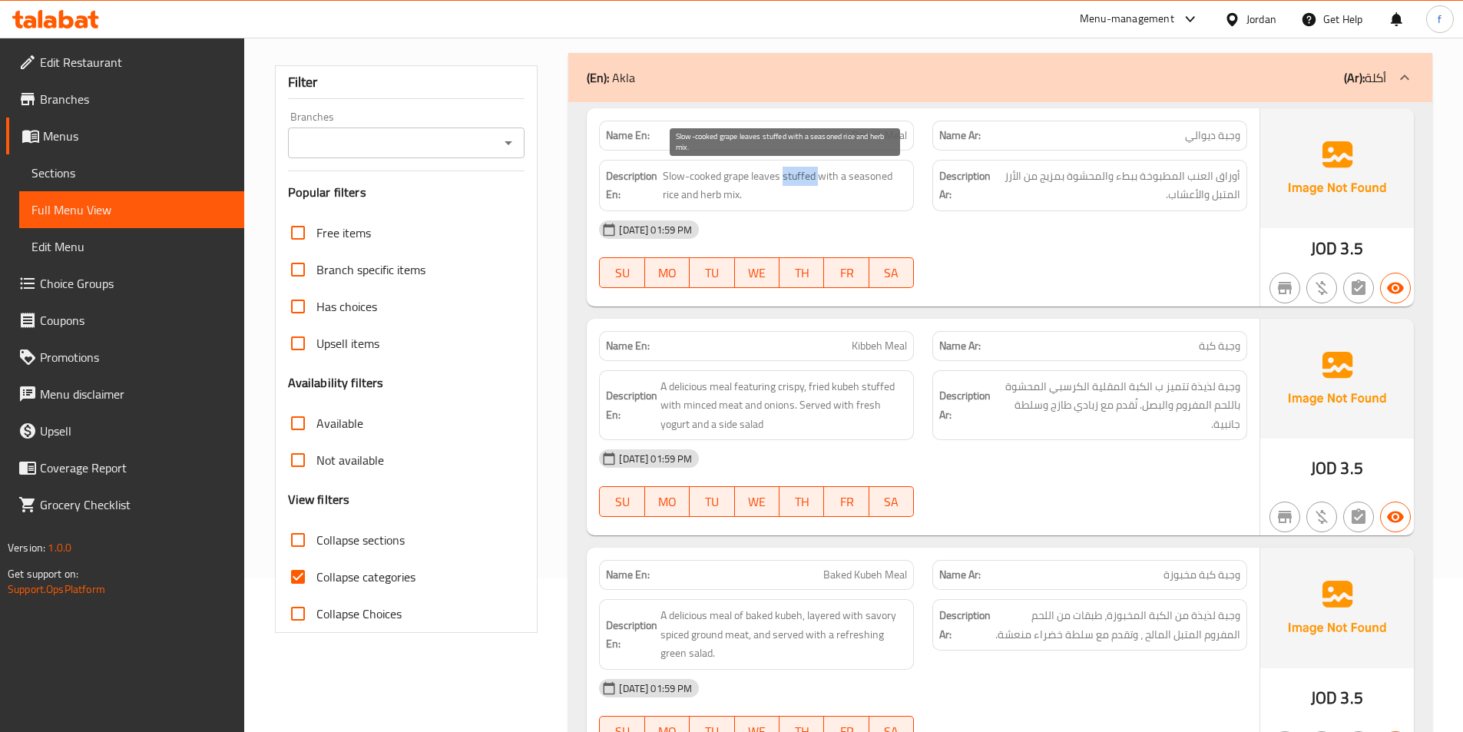
click at [804, 172] on span "Slow-cooked grape leaves stuffed with a seasoned rice and herb mix." at bounding box center [785, 186] width 244 height 38
click at [823, 174] on span "Slow-cooked grape leaves stuffed with a seasoned rice and herb mix." at bounding box center [785, 186] width 244 height 38
click at [727, 191] on span "Slow-cooked grape leaves stuffed with a seasoned rice and herb mix." at bounding box center [785, 186] width 244 height 38
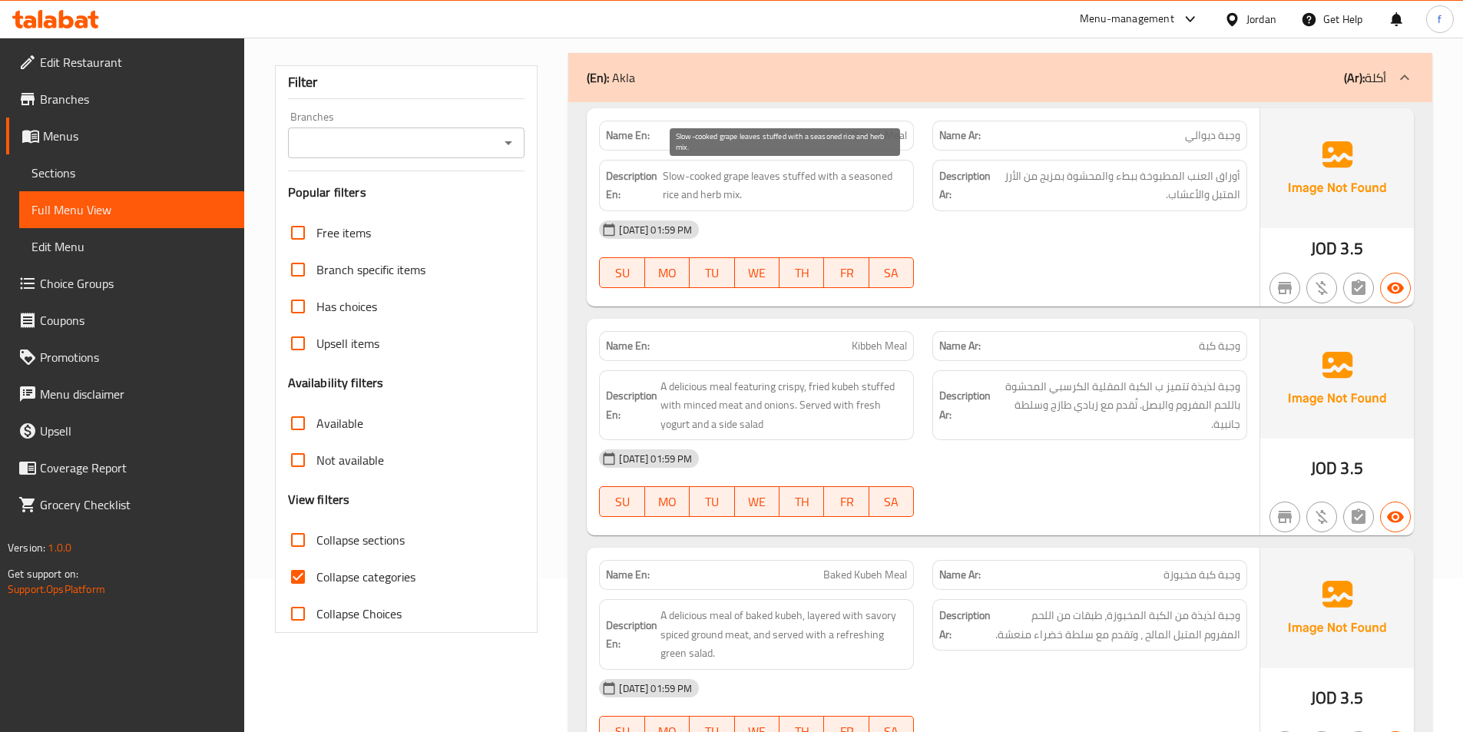
click at [717, 194] on span "Slow-cooked grape leaves stuffed with a seasoned rice and herb mix." at bounding box center [785, 186] width 244 height 38
click at [671, 195] on span "Slow-cooked grape leaves stuffed with a seasoned rice and herb mix." at bounding box center [785, 186] width 244 height 38
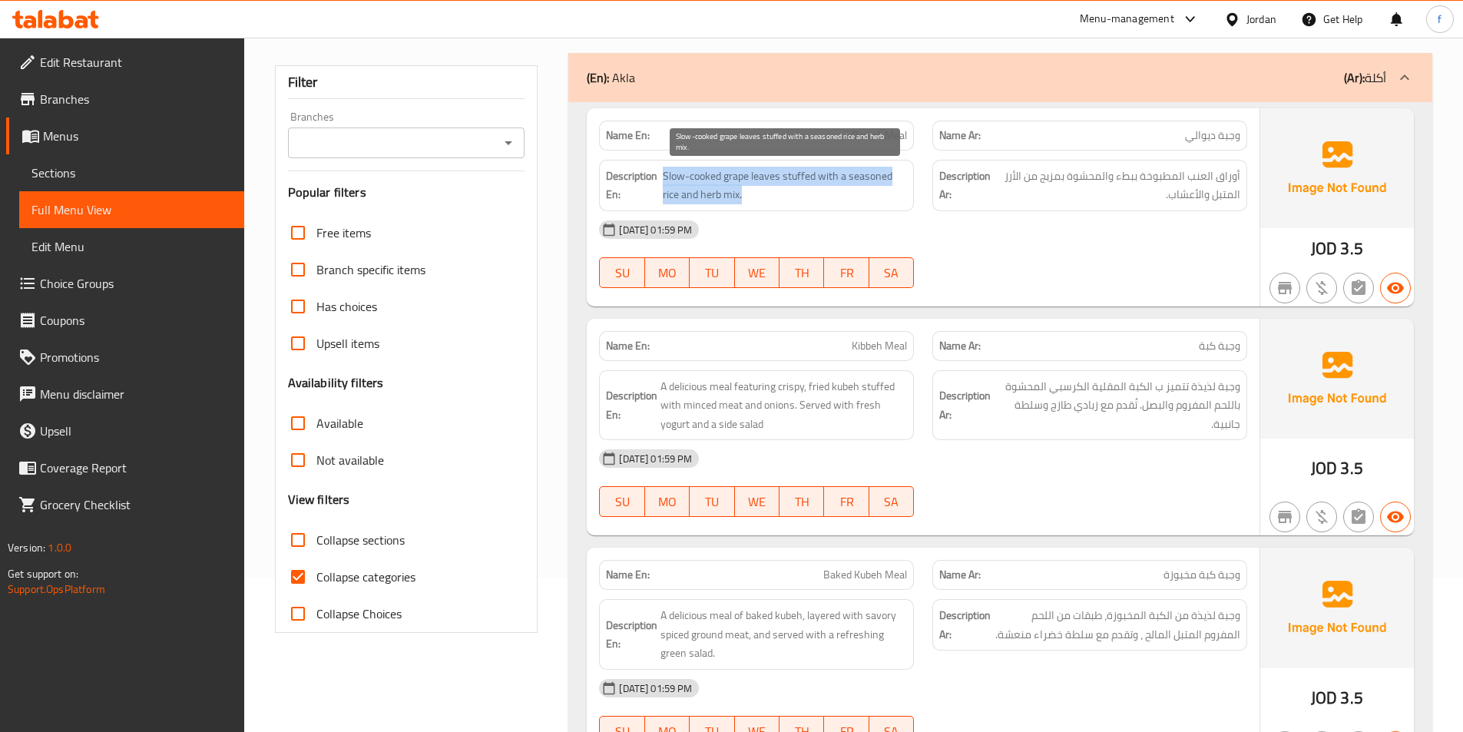
click at [671, 195] on span "Slow-cooked grape leaves stuffed with a seasoned rice and herb mix." at bounding box center [785, 186] width 244 height 38
click at [885, 171] on span "Slow-cooked grape leaves stuffed with a seasoned rice and herb mix." at bounding box center [785, 186] width 244 height 38
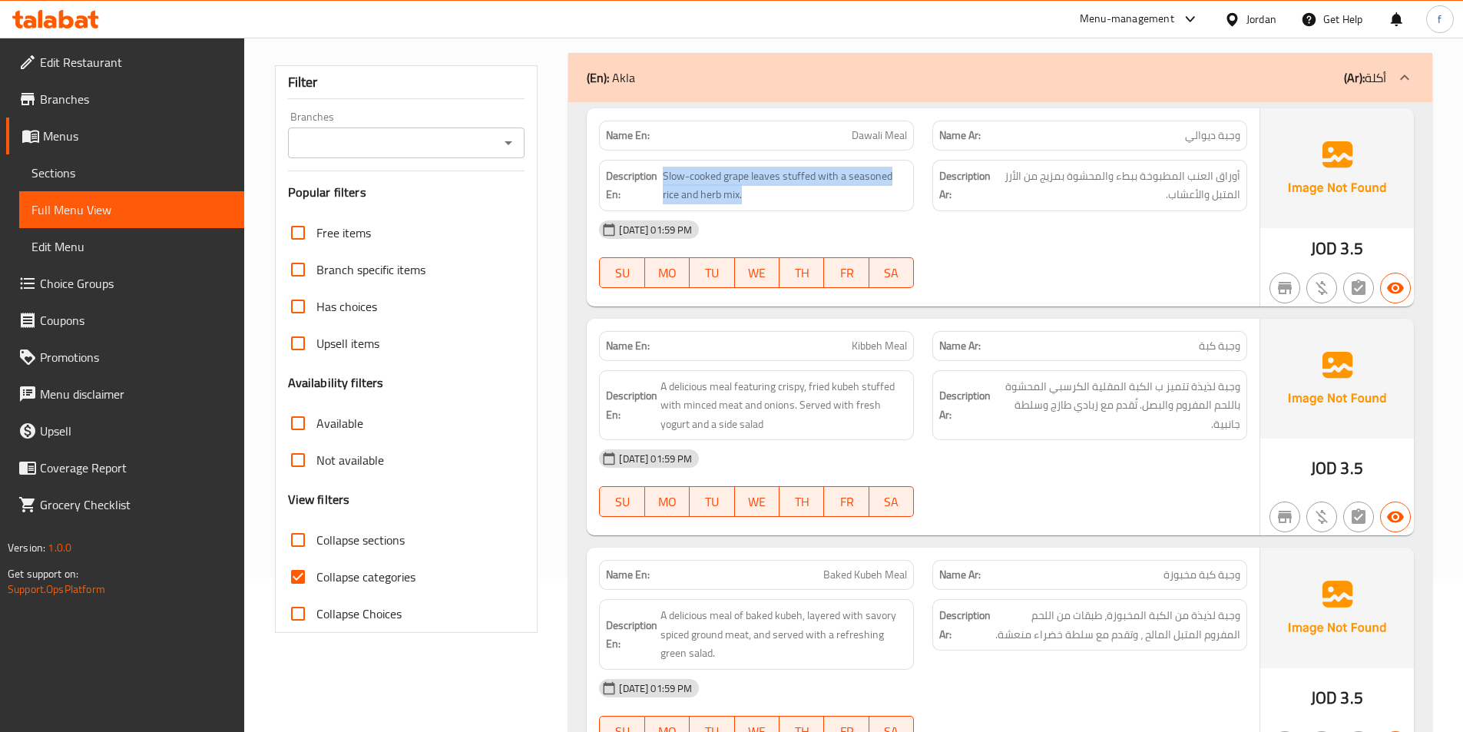
click at [1283, 204] on img at bounding box center [1337, 168] width 154 height 120
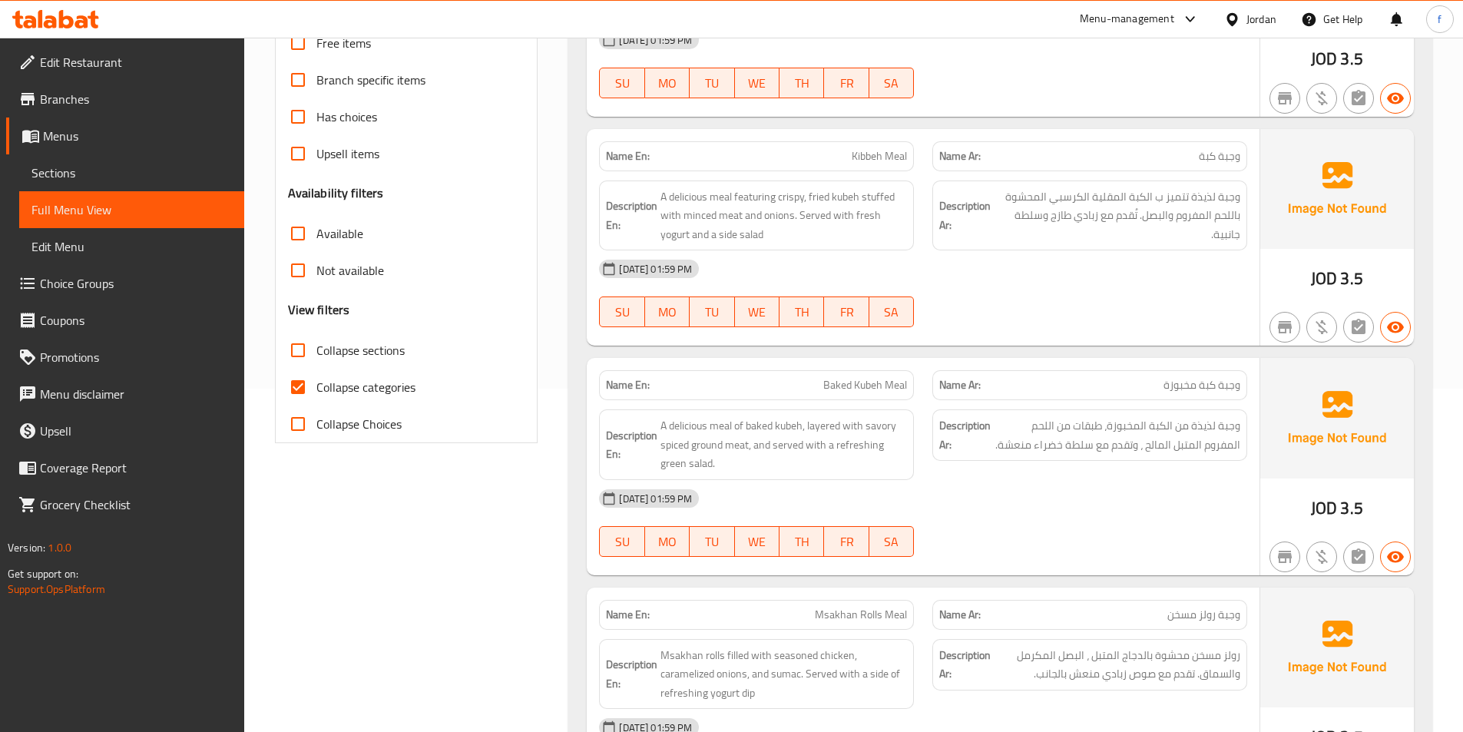
scroll to position [384, 0]
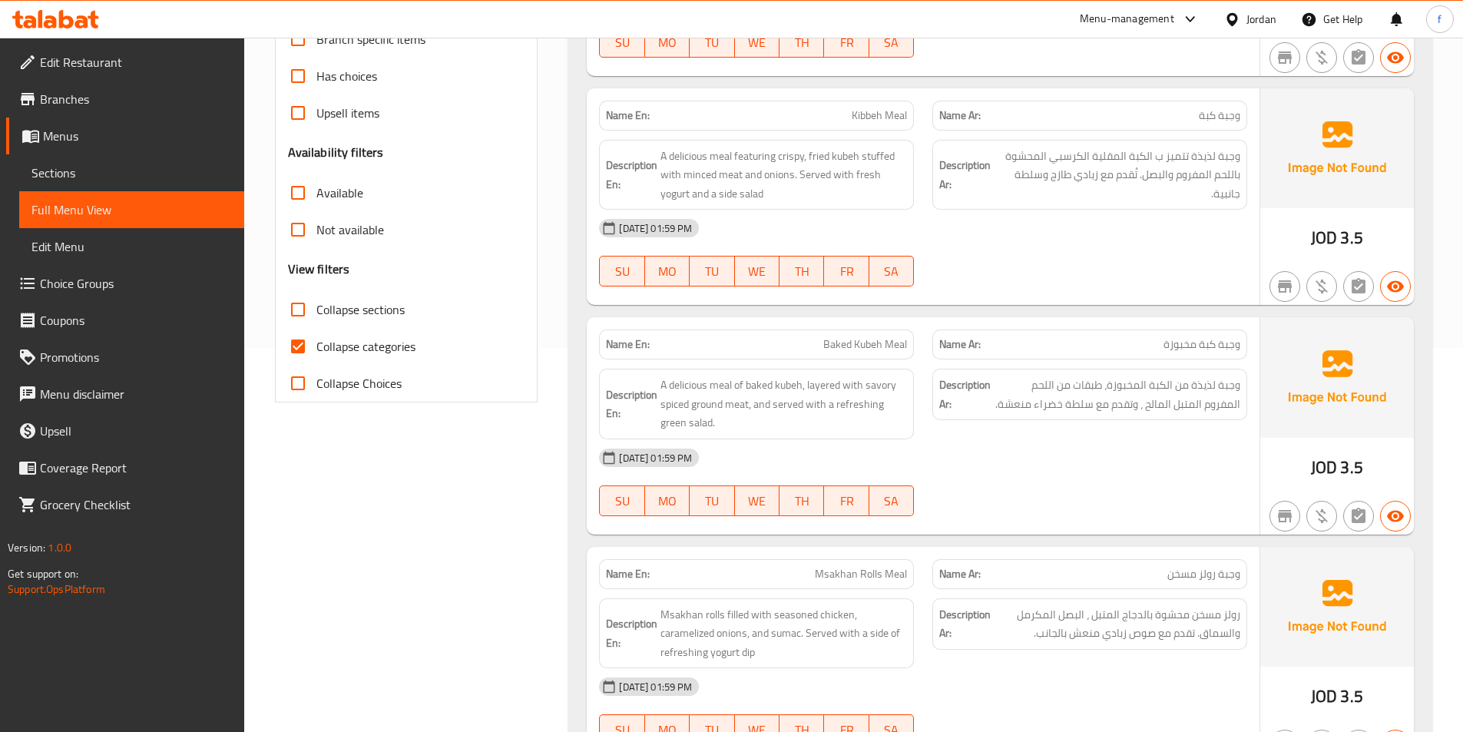
click at [853, 118] on span "Kibbeh Meal" at bounding box center [879, 116] width 55 height 16
click at [721, 157] on span "A delicious meal featuring crispy, fried kubeh stuffed with minced meat and oni…" at bounding box center [784, 175] width 247 height 57
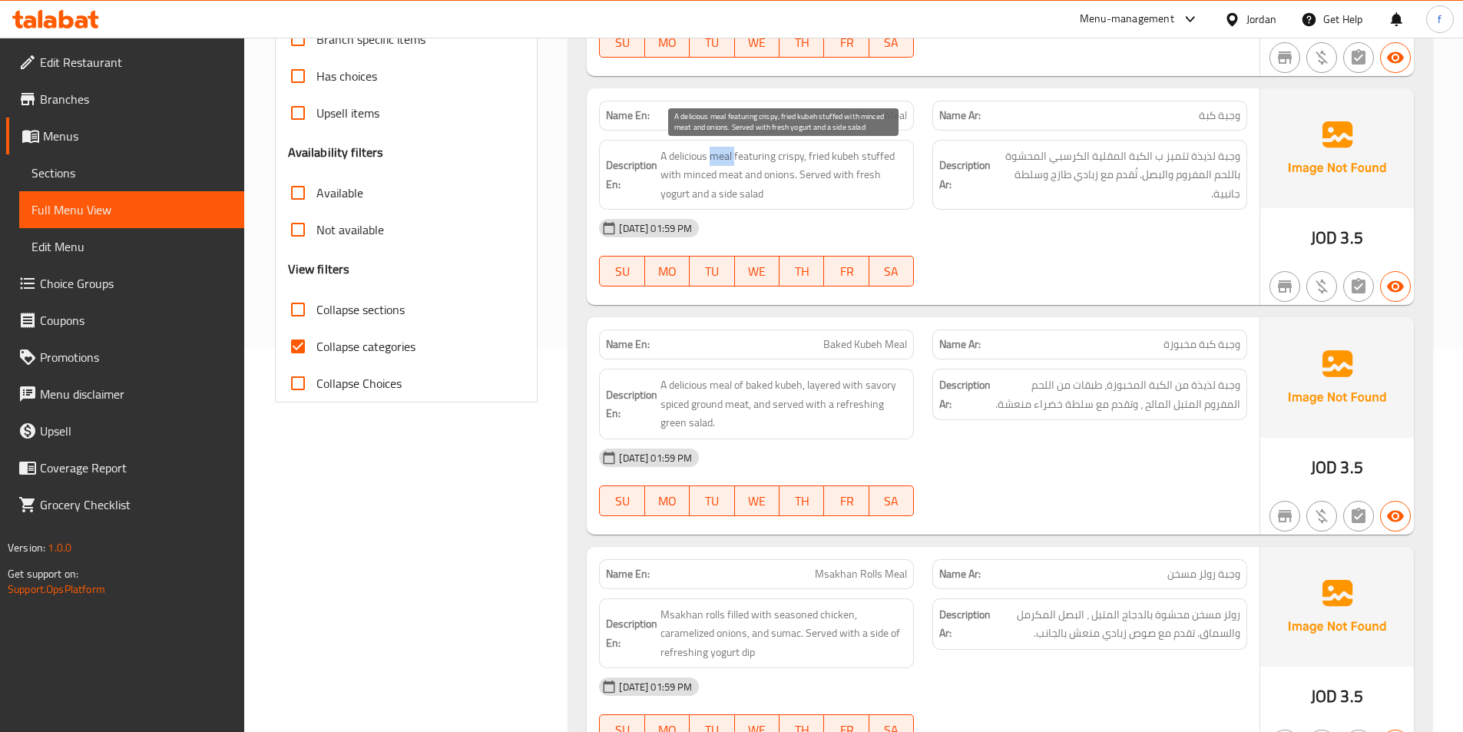
click at [721, 157] on span "A delicious meal featuring crispy, fried kubeh stuffed with minced meat and oni…" at bounding box center [784, 175] width 247 height 57
click at [686, 155] on span "A delicious meal featuring crispy, fried kubeh stuffed with minced meat and oni…" at bounding box center [784, 175] width 247 height 57
click at [754, 157] on span "A delicious meal featuring crispy, fried kubeh stuffed with minced meat and oni…" at bounding box center [784, 175] width 247 height 57
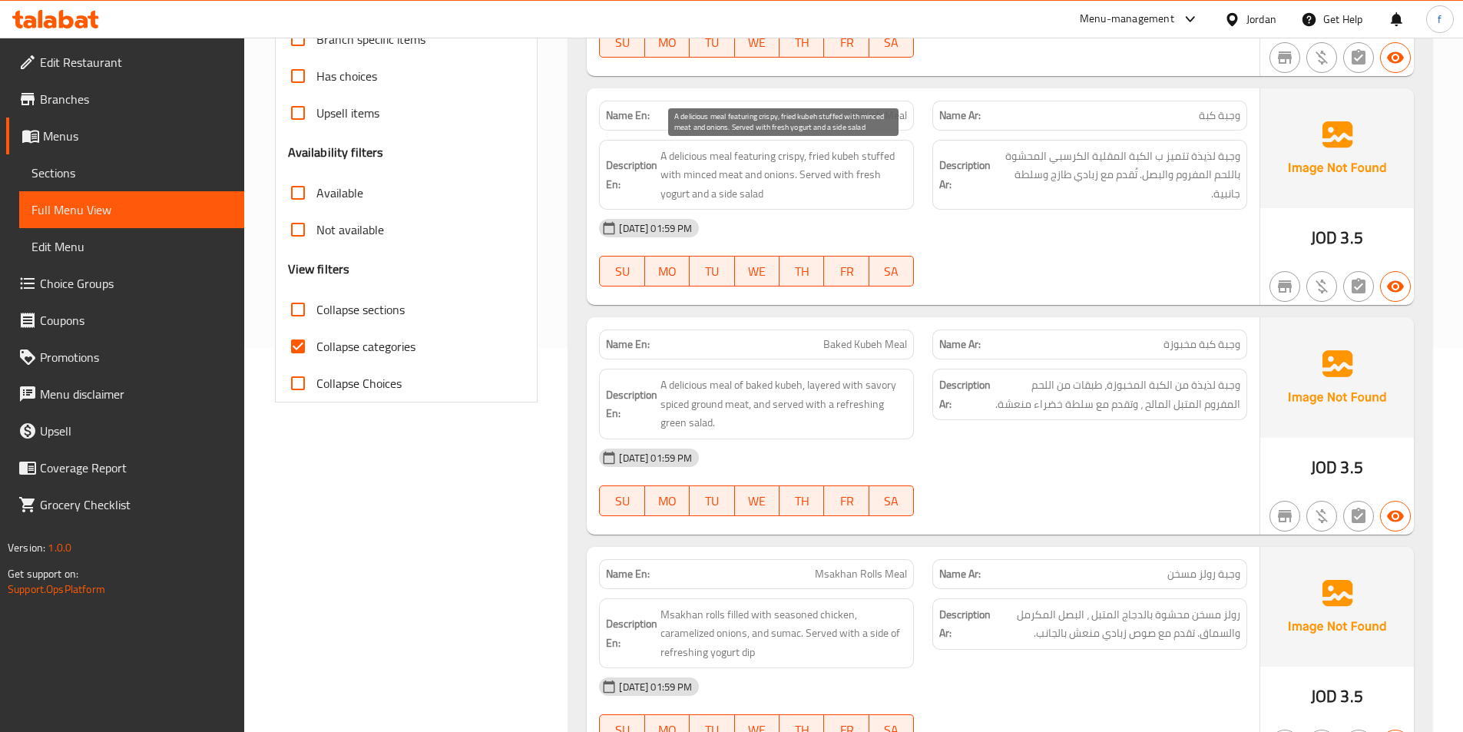
click at [840, 154] on span "A delicious meal featuring crispy, fried kubeh stuffed with minced meat and oni…" at bounding box center [784, 175] width 247 height 57
click at [820, 155] on span "A delicious meal featuring crispy, fried kubeh stuffed with minced meat and oni…" at bounding box center [784, 175] width 247 height 57
click at [790, 154] on span "A delicious meal featuring crispy, fried kubeh stuffed with minced meat and oni…" at bounding box center [784, 175] width 247 height 57
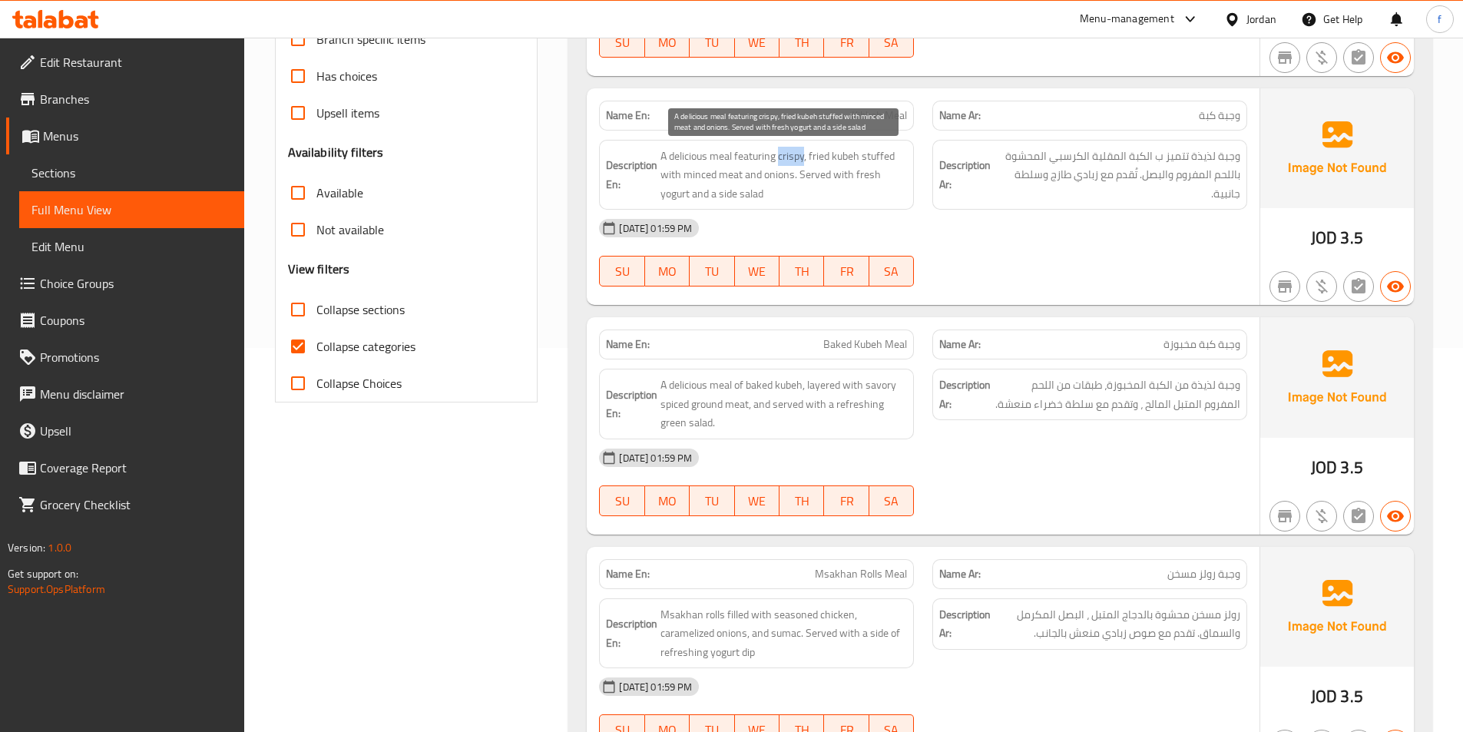
click at [790, 154] on span "A delicious meal featuring crispy, fried kubeh stuffed with minced meat and oni…" at bounding box center [784, 175] width 247 height 57
click at [875, 150] on span "A delicious meal featuring crispy, fried kubeh stuffed with minced meat and oni…" at bounding box center [784, 175] width 247 height 57
click at [729, 173] on span "A delicious meal featuring crispy, fried kubeh stuffed with minced meat and oni…" at bounding box center [784, 175] width 247 height 57
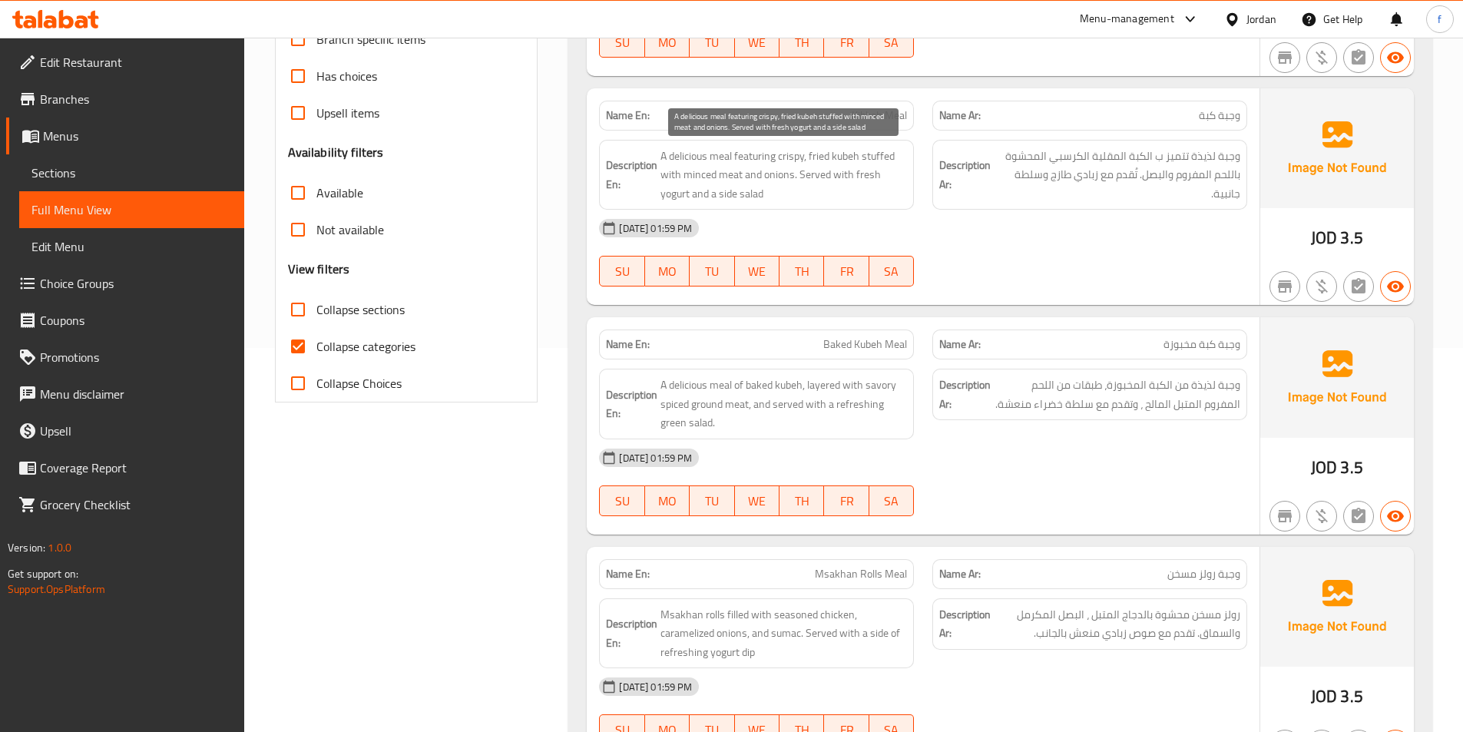
click at [694, 173] on span "A delicious meal featuring crispy, fried kubeh stuffed with minced meat and oni…" at bounding box center [784, 175] width 247 height 57
click at [782, 174] on span "A delicious meal featuring crispy, fried kubeh stuffed with minced meat and oni…" at bounding box center [784, 175] width 247 height 57
click at [807, 171] on span "A delicious meal featuring crispy, fried kubeh stuffed with minced meat and oni…" at bounding box center [784, 175] width 247 height 57
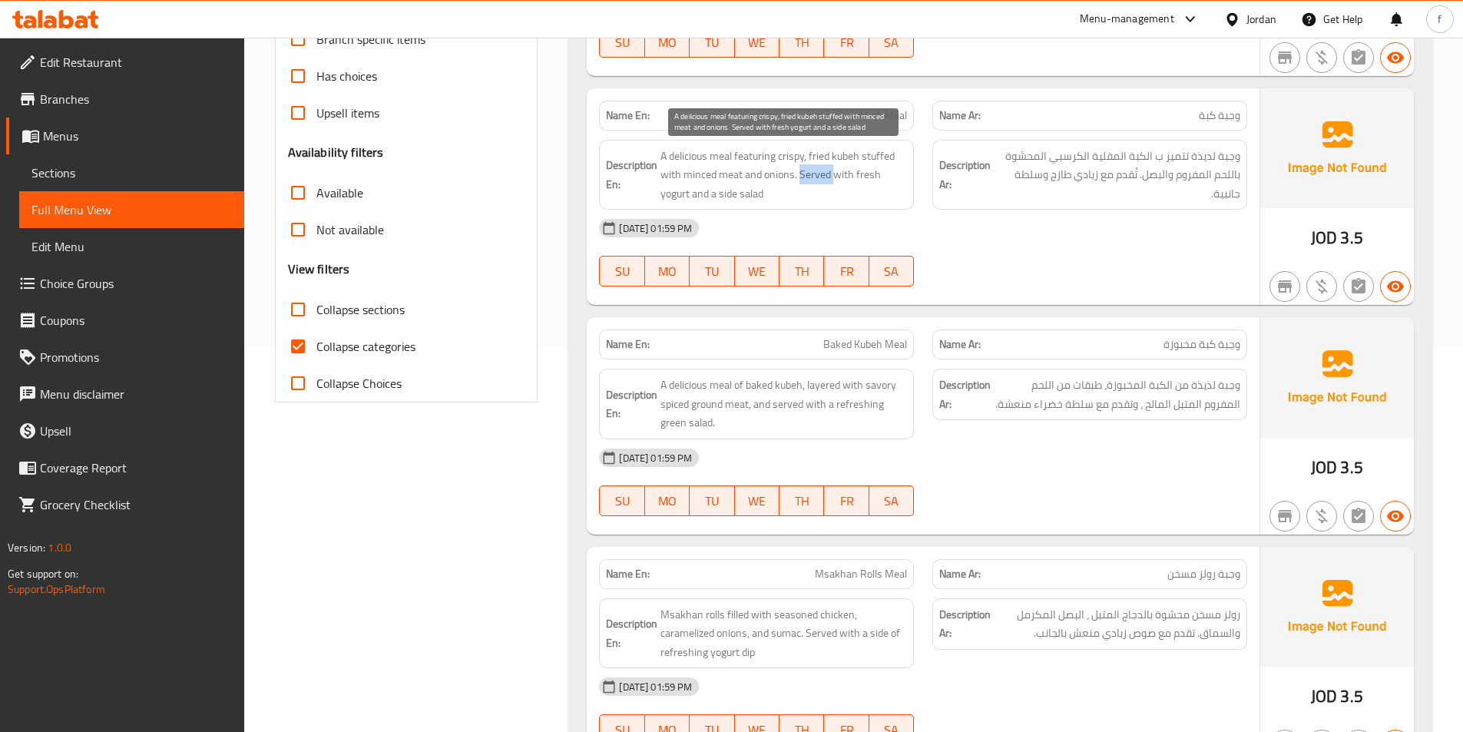
click at [807, 171] on span "A delicious meal featuring crispy, fried kubeh stuffed with minced meat and oni…" at bounding box center [784, 175] width 247 height 57
click at [841, 173] on span "A delicious meal featuring crispy, fried kubeh stuffed with minced meat and oni…" at bounding box center [784, 175] width 247 height 57
click at [680, 192] on span "A delicious meal featuring crispy, fried kubeh stuffed with minced meat and oni…" at bounding box center [784, 175] width 247 height 57
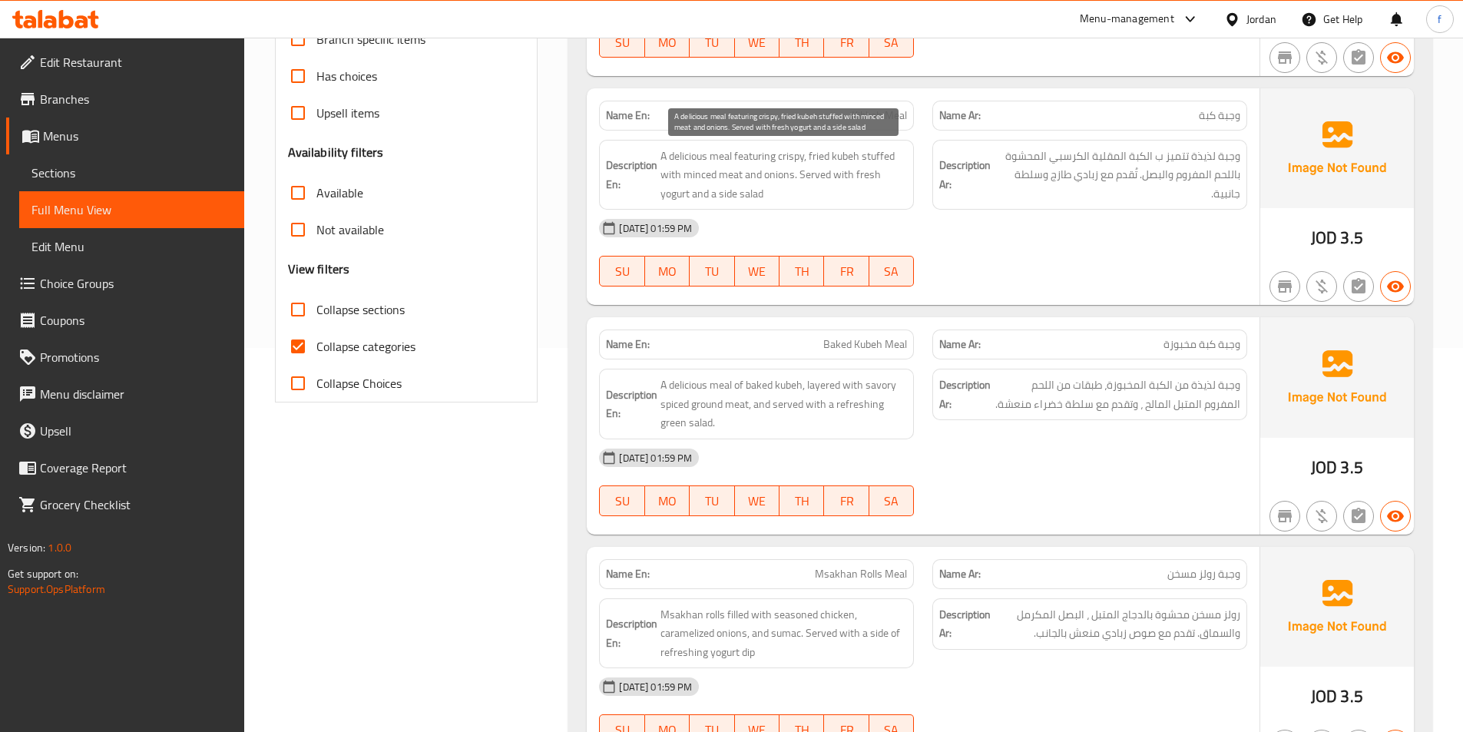
click at [871, 174] on span "A delicious meal featuring crispy, fried kubeh stuffed with minced meat and oni…" at bounding box center [784, 175] width 247 height 57
drag, startPoint x: 716, startPoint y: 194, endPoint x: 790, endPoint y: 198, distance: 73.9
click at [790, 198] on span "A delicious meal featuring crispy, fried kubeh stuffed with minced meat and oni…" at bounding box center [784, 175] width 247 height 57
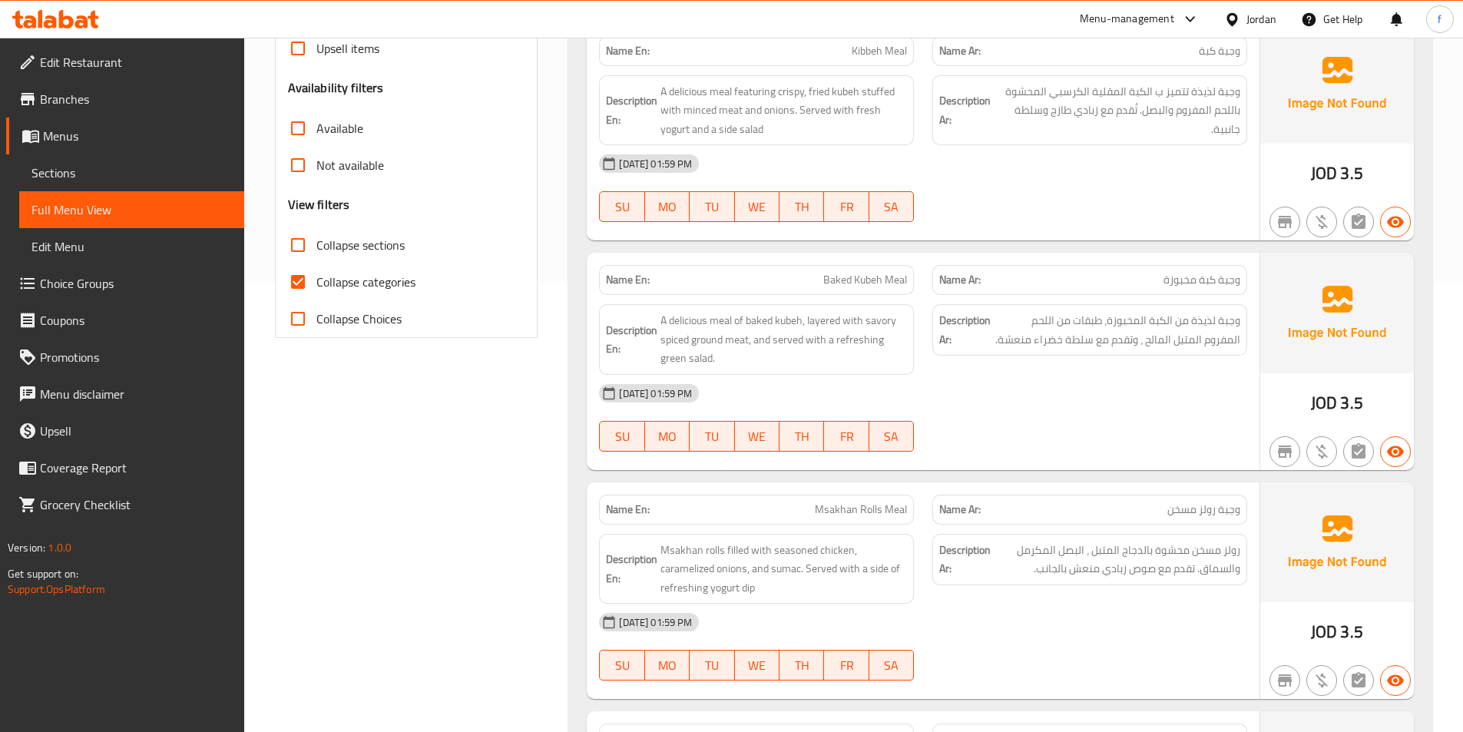
scroll to position [538, 0]
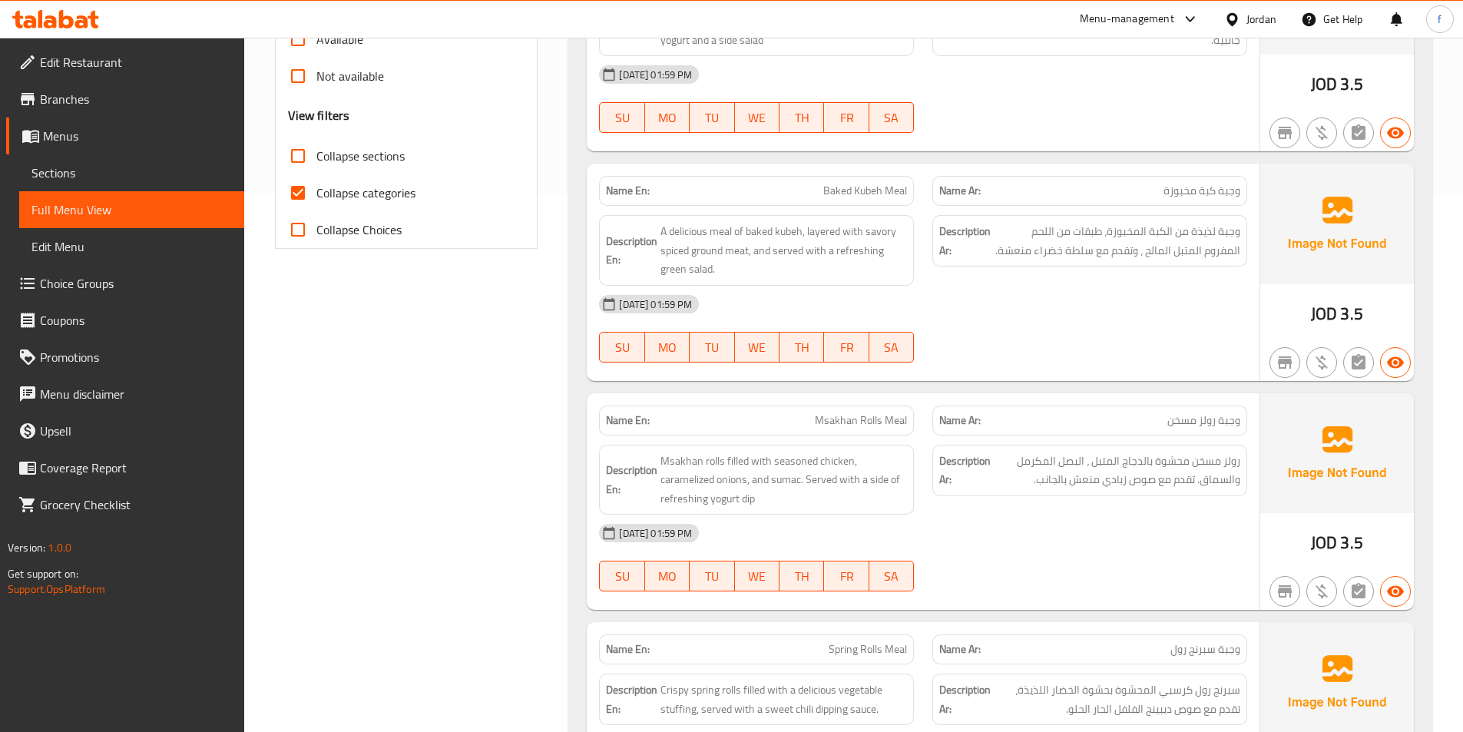
click at [899, 190] on span "Baked Kubeh Meal" at bounding box center [865, 191] width 84 height 16
click at [873, 190] on span "Baked Kubeh Meal" at bounding box center [865, 191] width 84 height 16
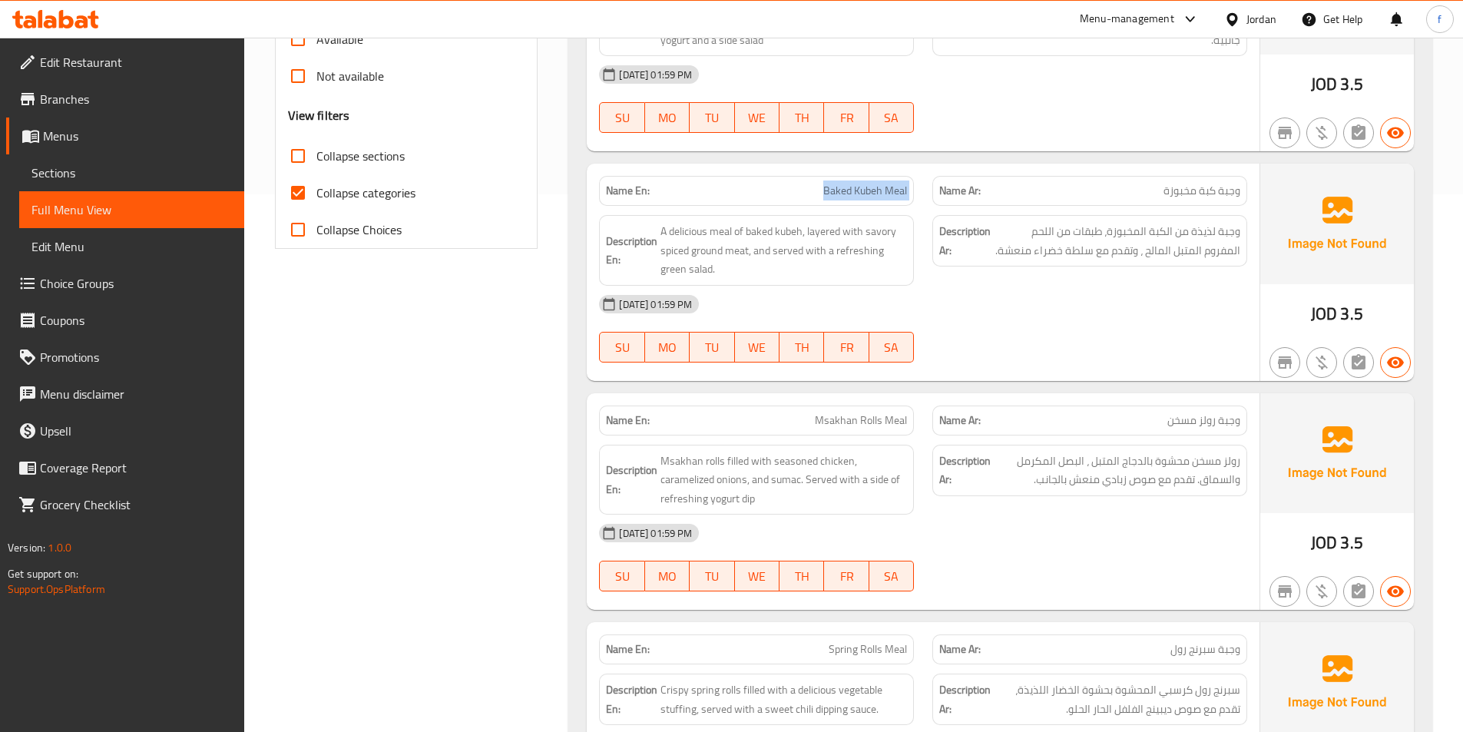
click at [859, 186] on span "Baked Kubeh Meal" at bounding box center [865, 191] width 84 height 16
click at [899, 195] on span "Baked Kubeh Meal" at bounding box center [865, 191] width 84 height 16
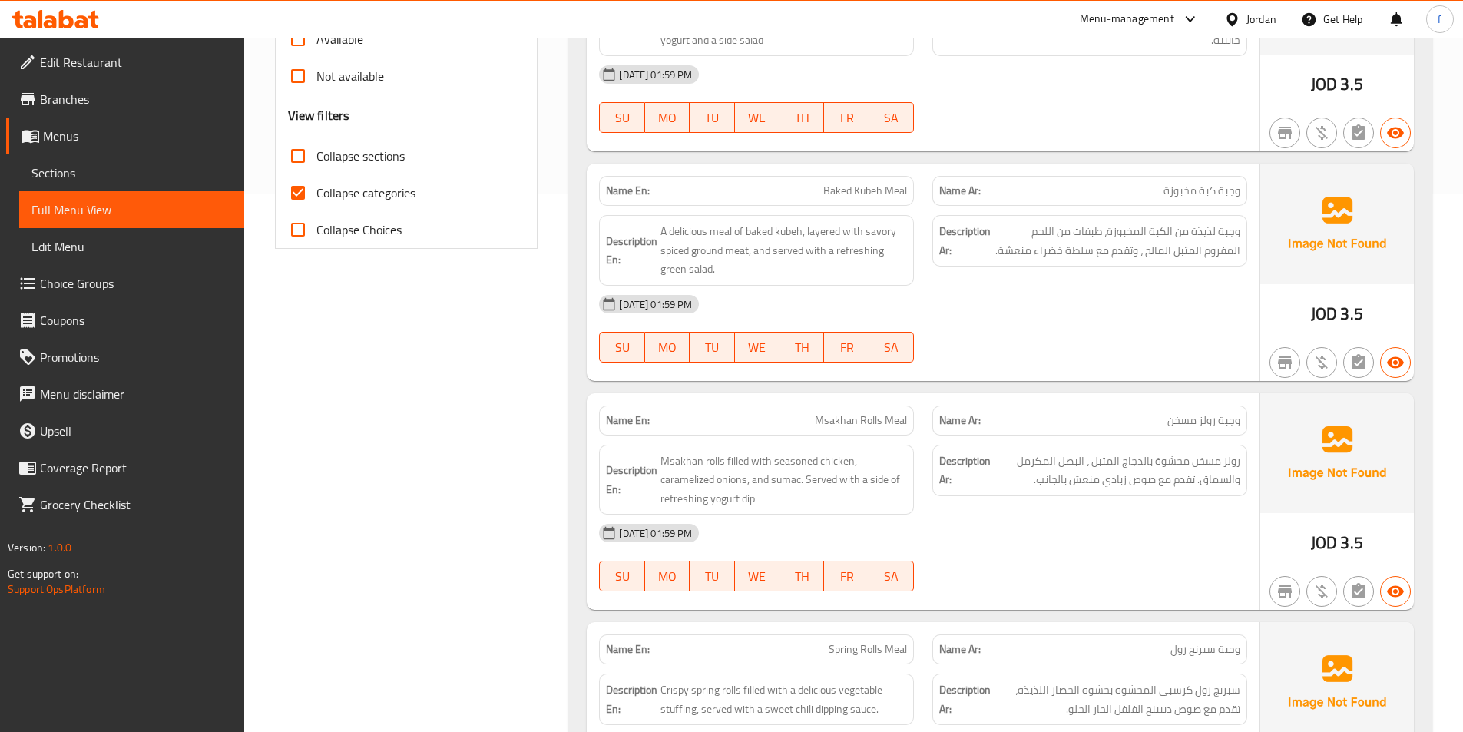
click at [876, 201] on div "Name En: Baked Kubeh Meal" at bounding box center [756, 191] width 315 height 30
click at [729, 231] on span "A delicious meal of baked kubeh, layered with savory spiced ground meat, and se…" at bounding box center [784, 250] width 247 height 57
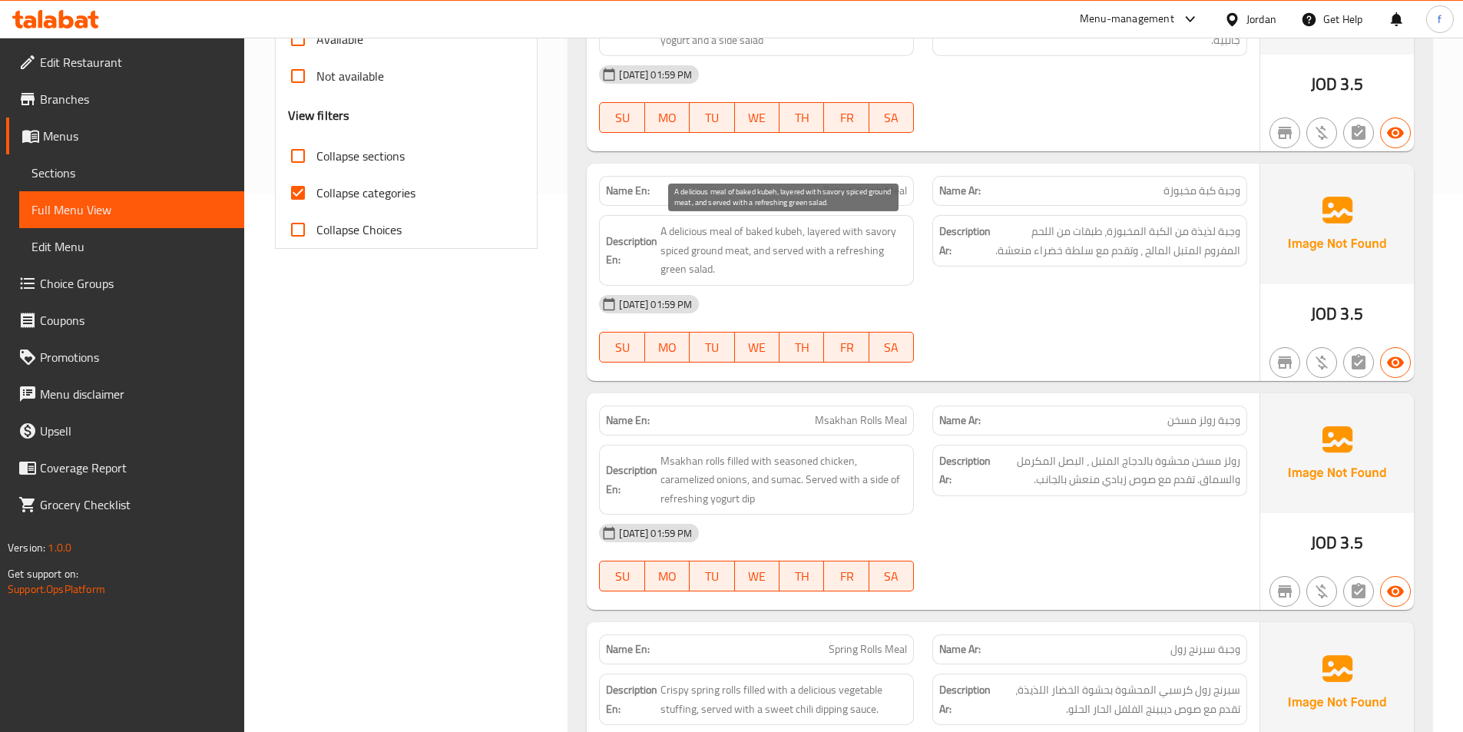
click at [694, 225] on span "A delicious meal of baked kubeh, layered with savory spiced ground meat, and se…" at bounding box center [784, 250] width 247 height 57
click at [792, 231] on span "A delicious meal of baked kubeh, layered with savory spiced ground meat, and se…" at bounding box center [784, 250] width 247 height 57
click at [748, 231] on span "A delicious meal of baked kubeh, layered with savory spiced ground meat, and se…" at bounding box center [784, 250] width 247 height 57
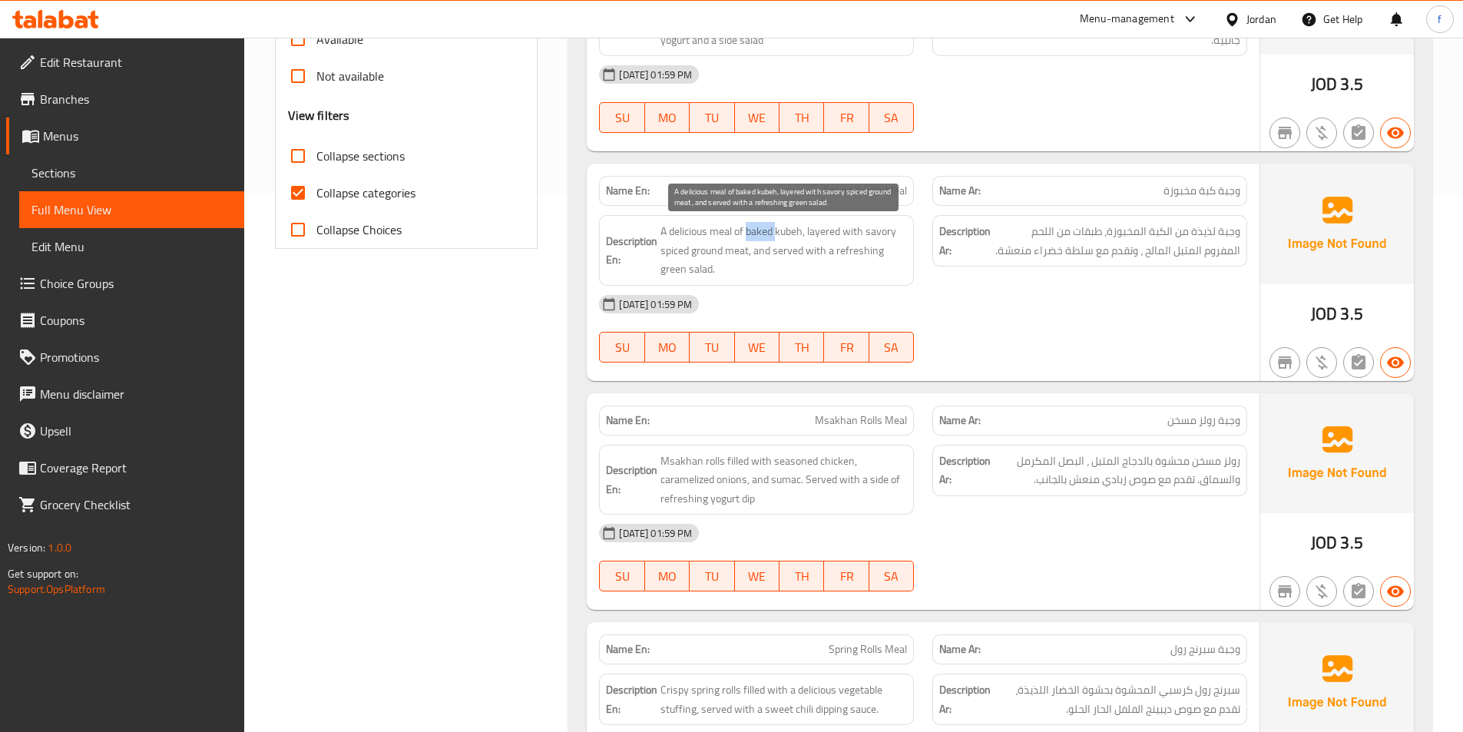
click at [748, 231] on span "A delicious meal of baked kubeh, layered with savory spiced ground meat, and se…" at bounding box center [784, 250] width 247 height 57
click at [787, 231] on span "A delicious meal of baked kubeh, layered with savory spiced ground meat, and se…" at bounding box center [784, 250] width 247 height 57
